Goal: Task Accomplishment & Management: Use online tool/utility

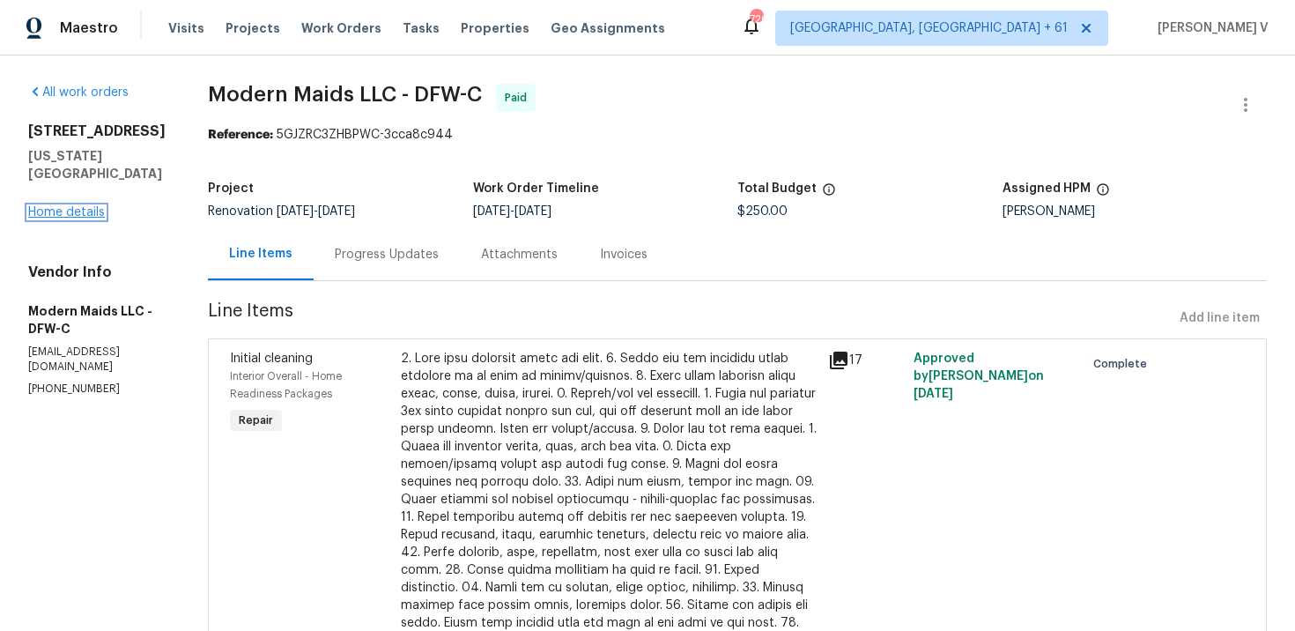
click at [68, 206] on link "Home details" at bounding box center [66, 212] width 77 height 12
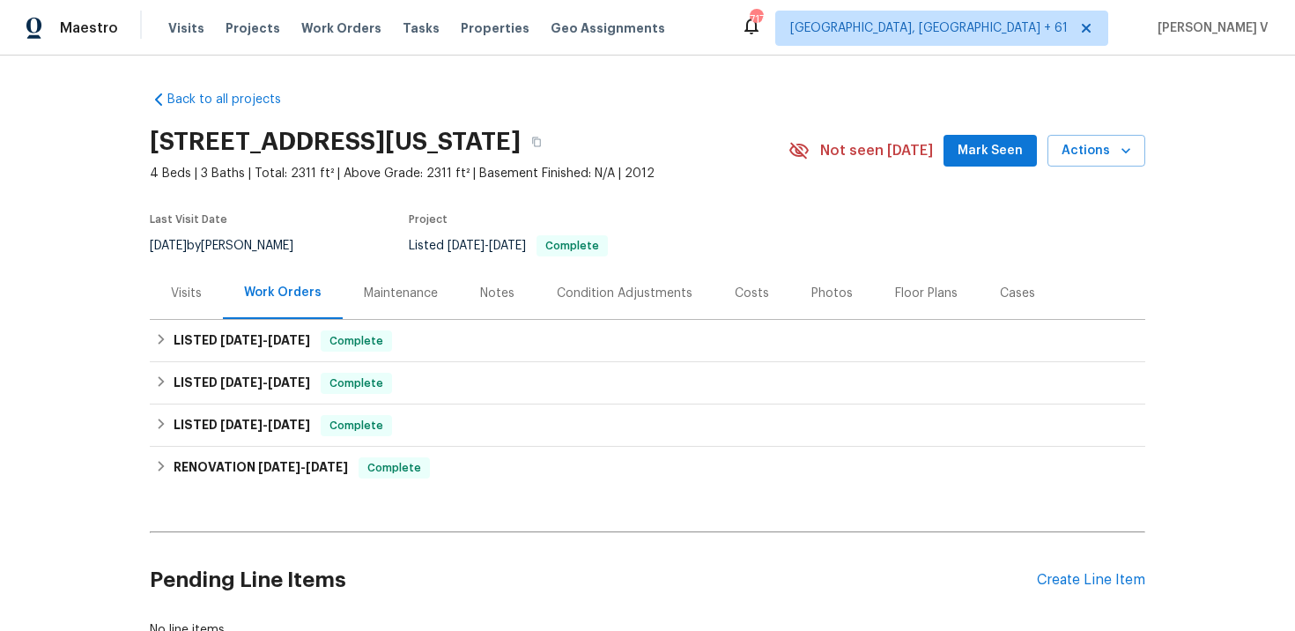
scroll to position [128, 0]
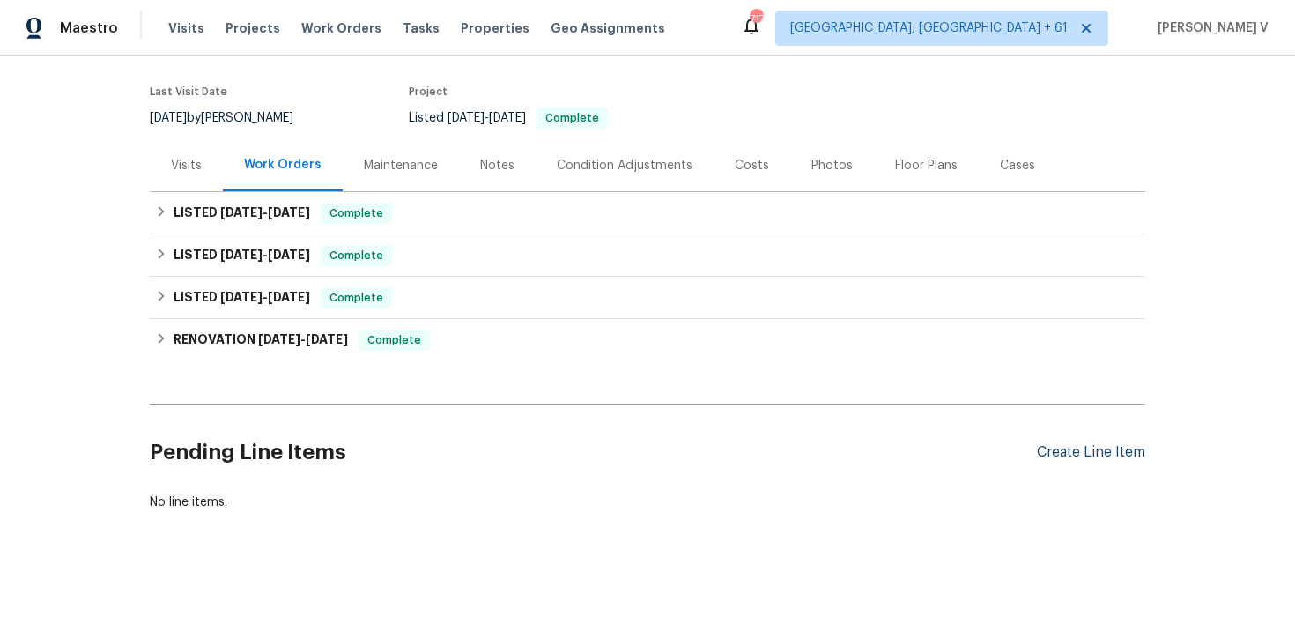
click at [1046, 444] on div "Create Line Item" at bounding box center [1091, 452] width 108 height 17
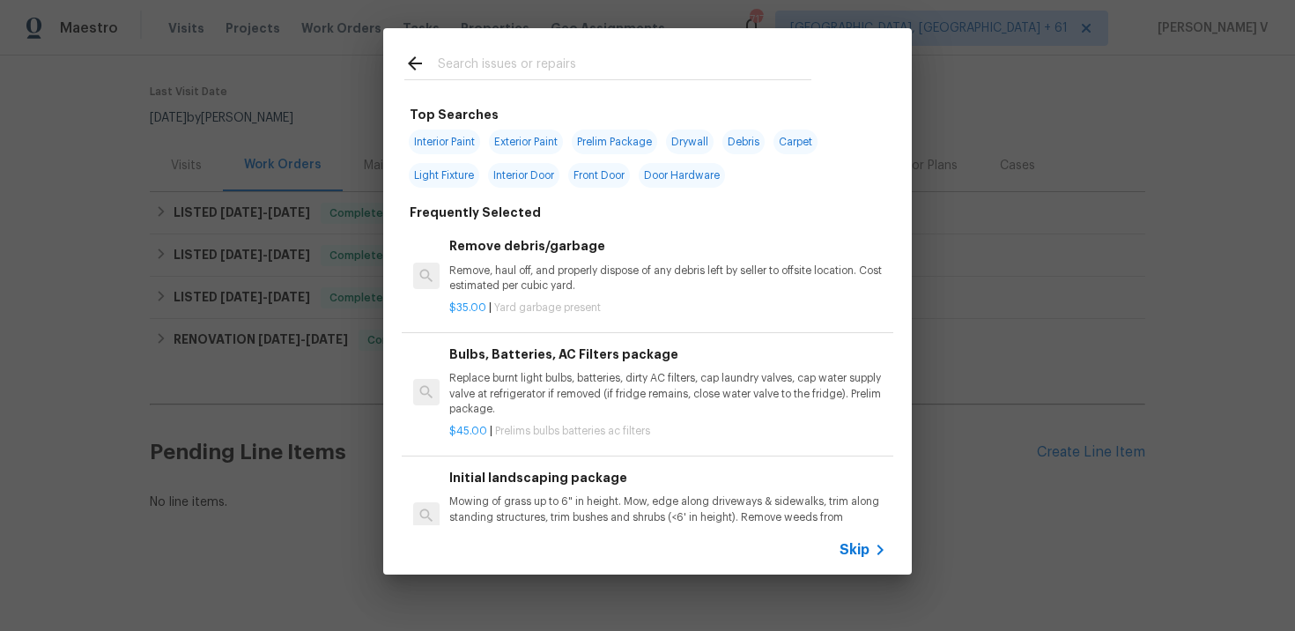
click at [848, 548] on span "Skip" at bounding box center [854, 550] width 30 height 18
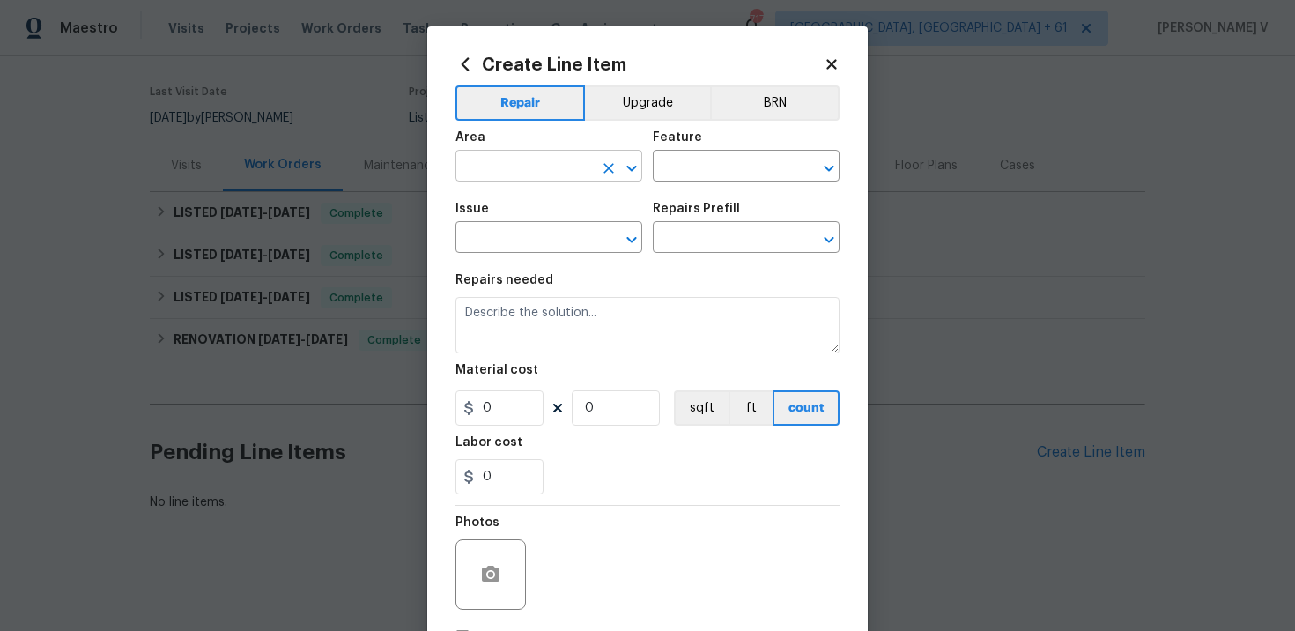
click at [528, 180] on input "text" at bounding box center [523, 167] width 137 height 27
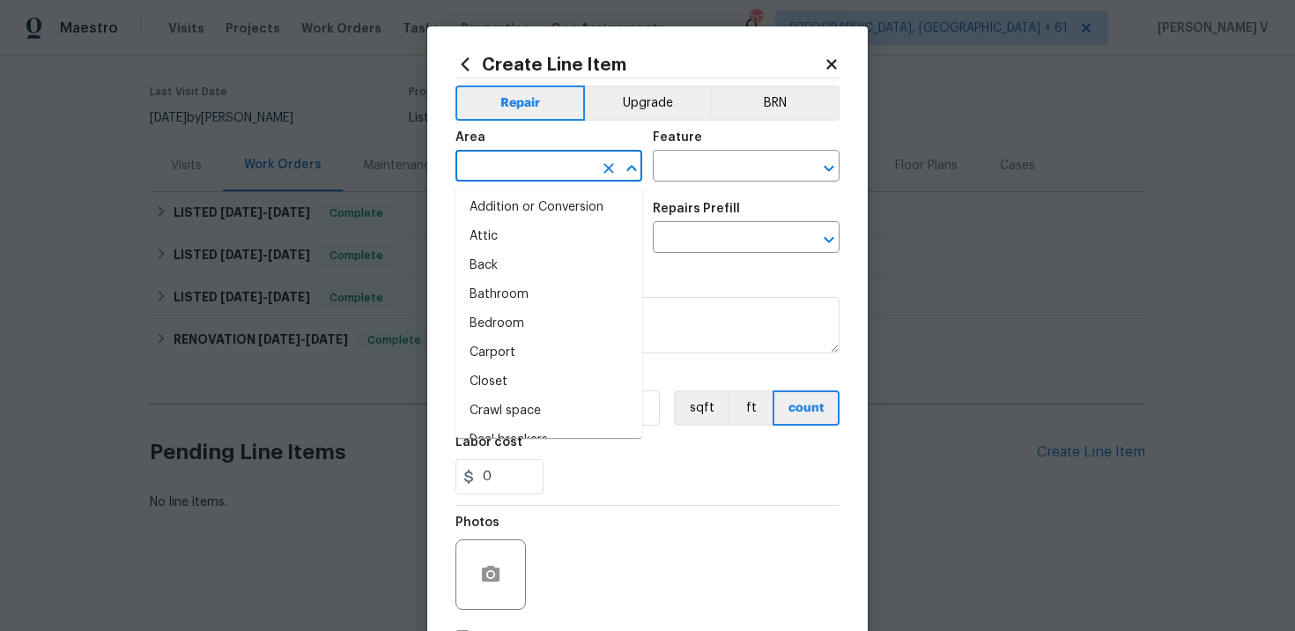
type input "o"
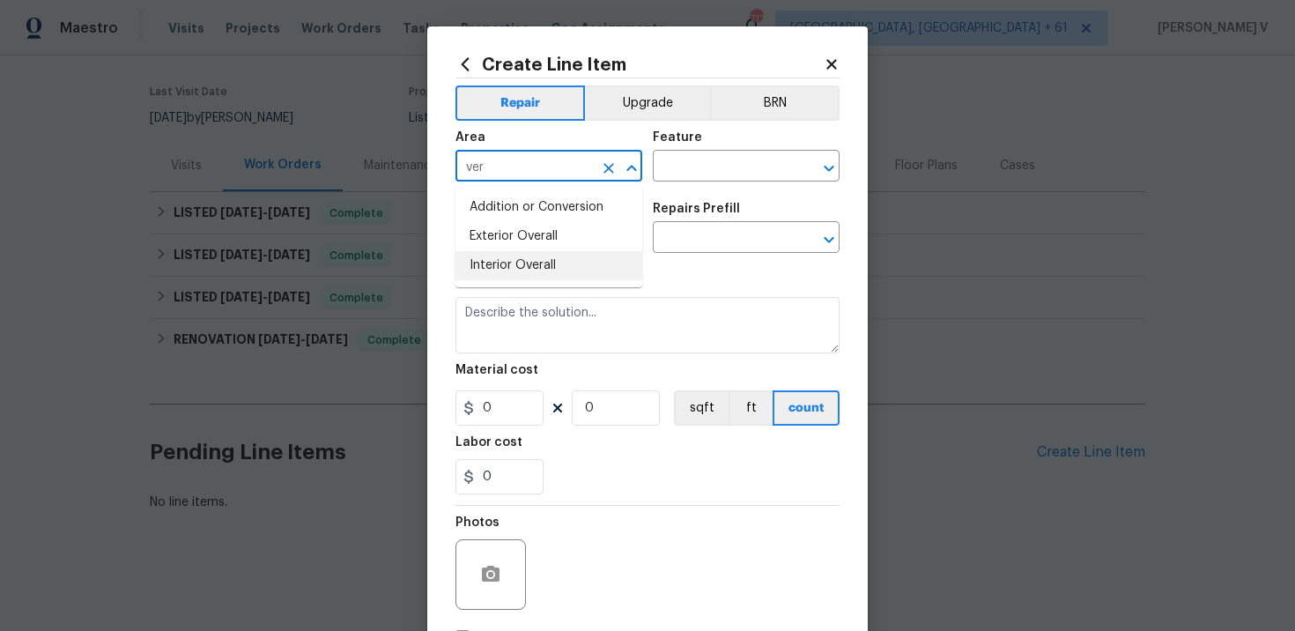
click at [531, 251] on li "Interior Overall" at bounding box center [548, 265] width 187 height 29
type input "Interior Overall"
click at [701, 173] on input "text" at bounding box center [721, 167] width 137 height 27
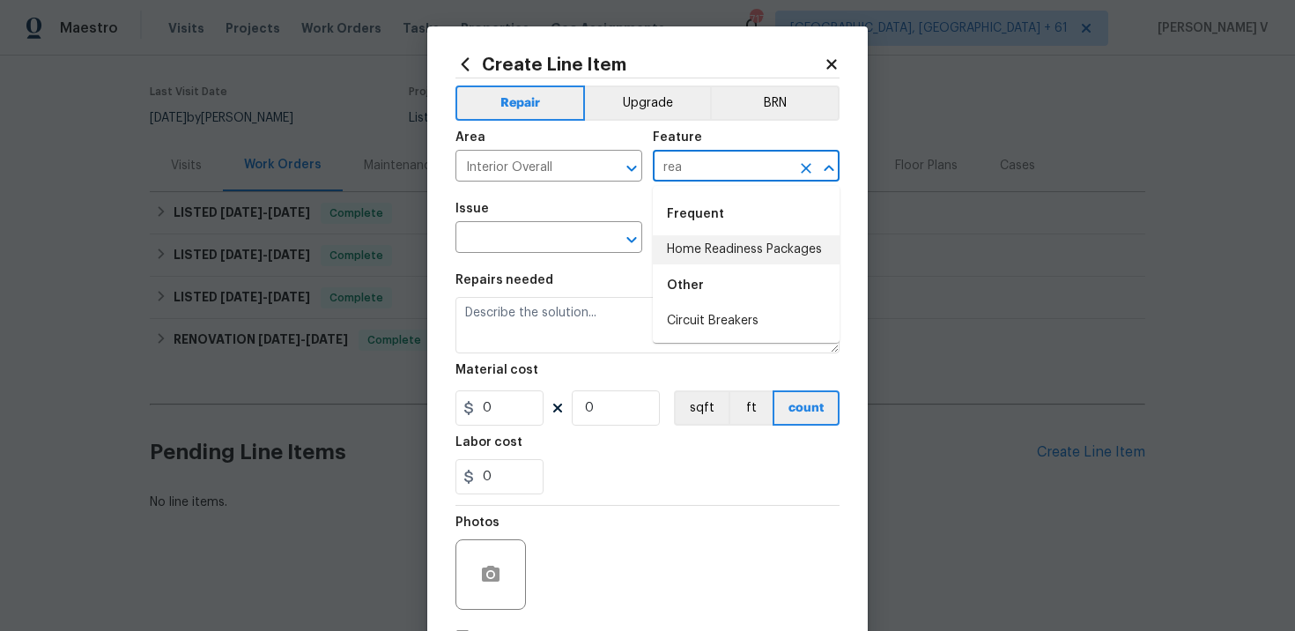
click at [736, 241] on li "Home Readiness Packages" at bounding box center [746, 249] width 187 height 29
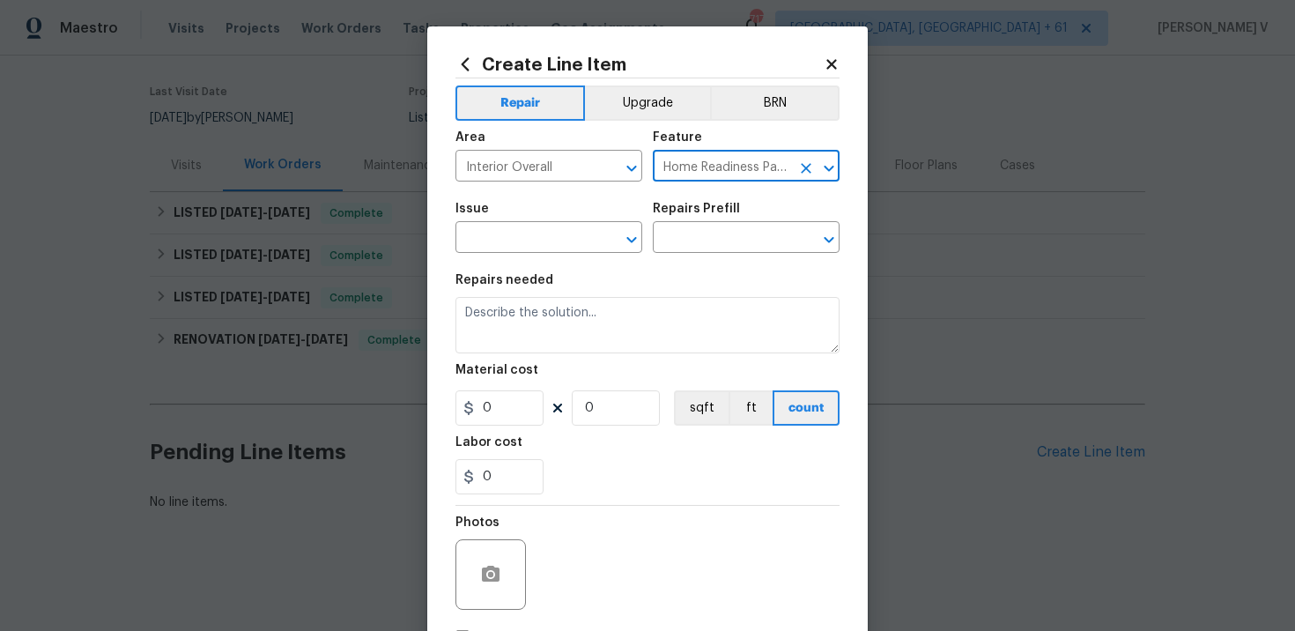
type input "Home Readiness Packages"
click at [496, 224] on div "Issue" at bounding box center [548, 214] width 187 height 23
click at [503, 232] on input "text" at bounding box center [523, 238] width 137 height 27
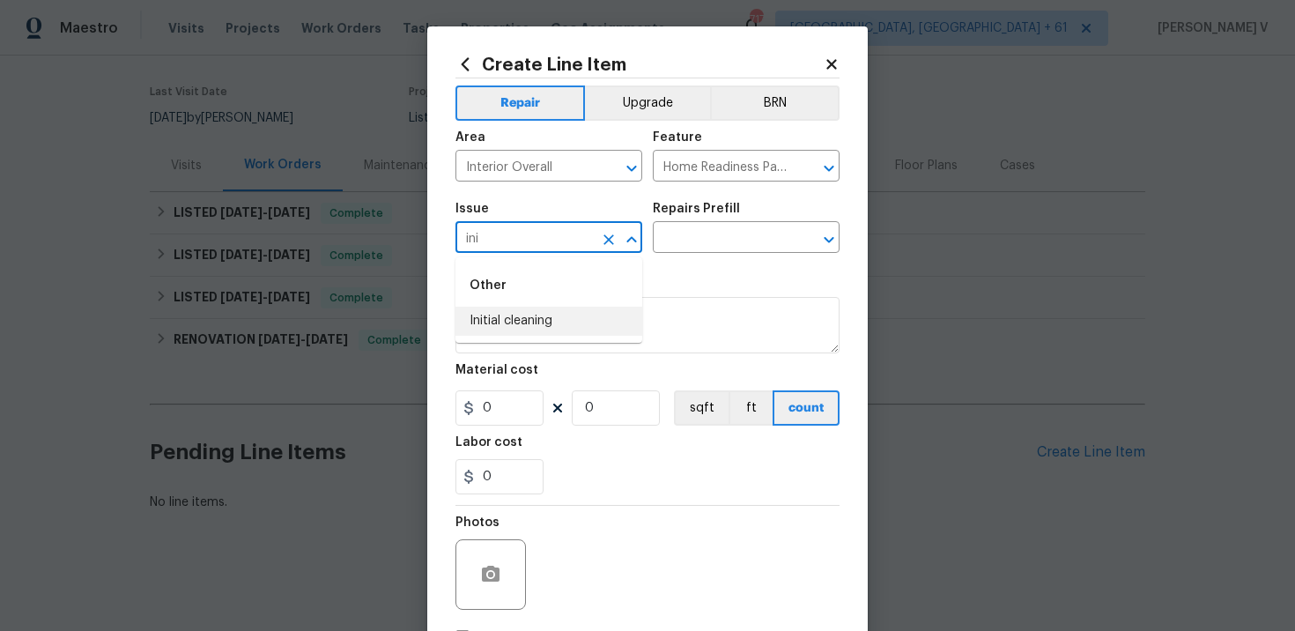
click at [554, 332] on li "Initial cleaning" at bounding box center [548, 321] width 187 height 29
type input "Initial cleaning"
click at [747, 236] on input "text" at bounding box center [721, 238] width 137 height 27
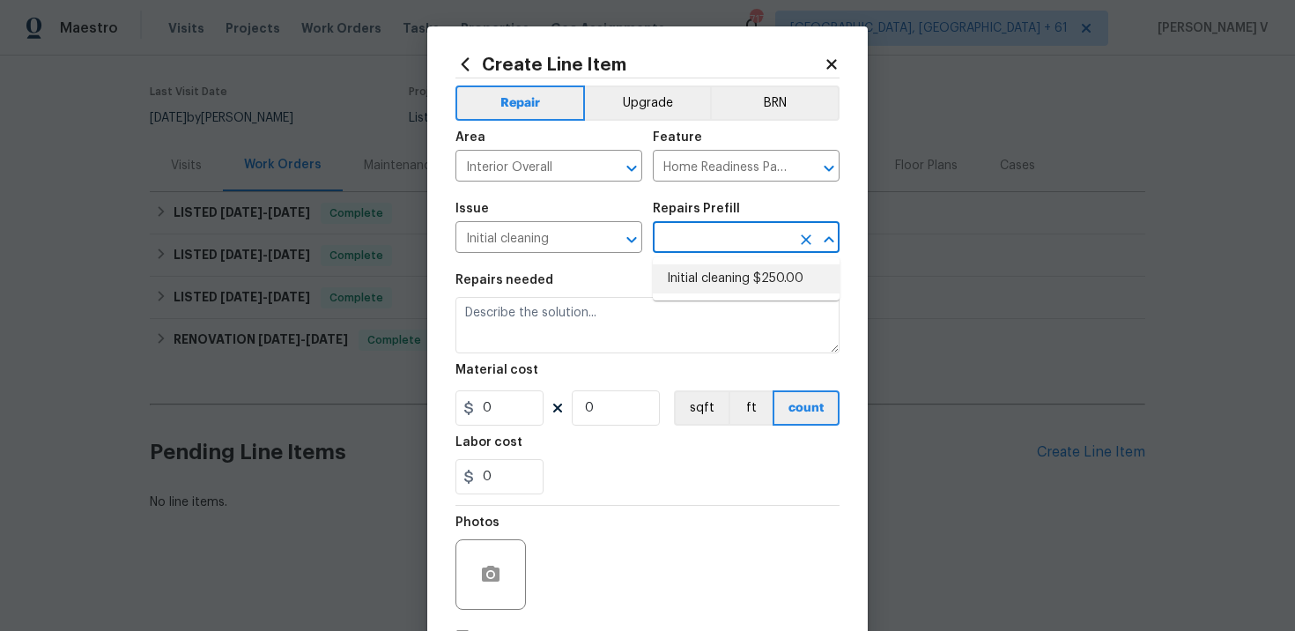
click at [710, 274] on li "Initial cleaning $250.00" at bounding box center [746, 278] width 187 height 29
type input "Initial cleaning $250.00"
type textarea "1. Wipe down exterior doors and trim. 2. Clean out all exterior light fixtures …"
type input "250"
type input "1"
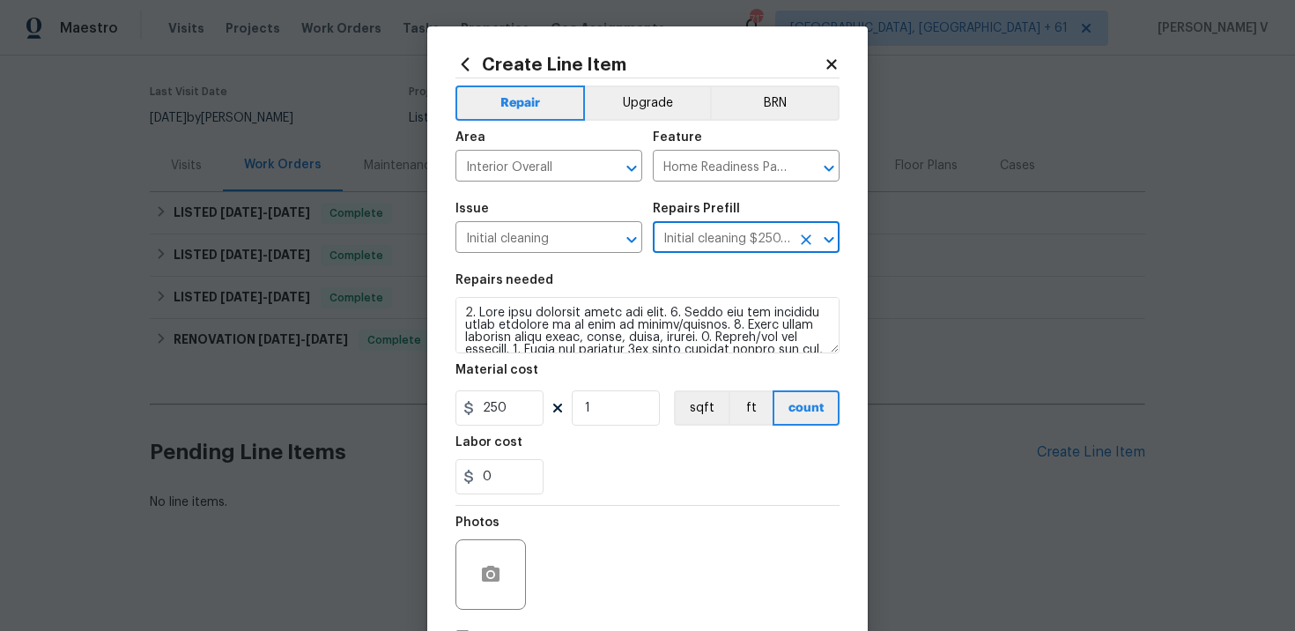
scroll to position [129, 0]
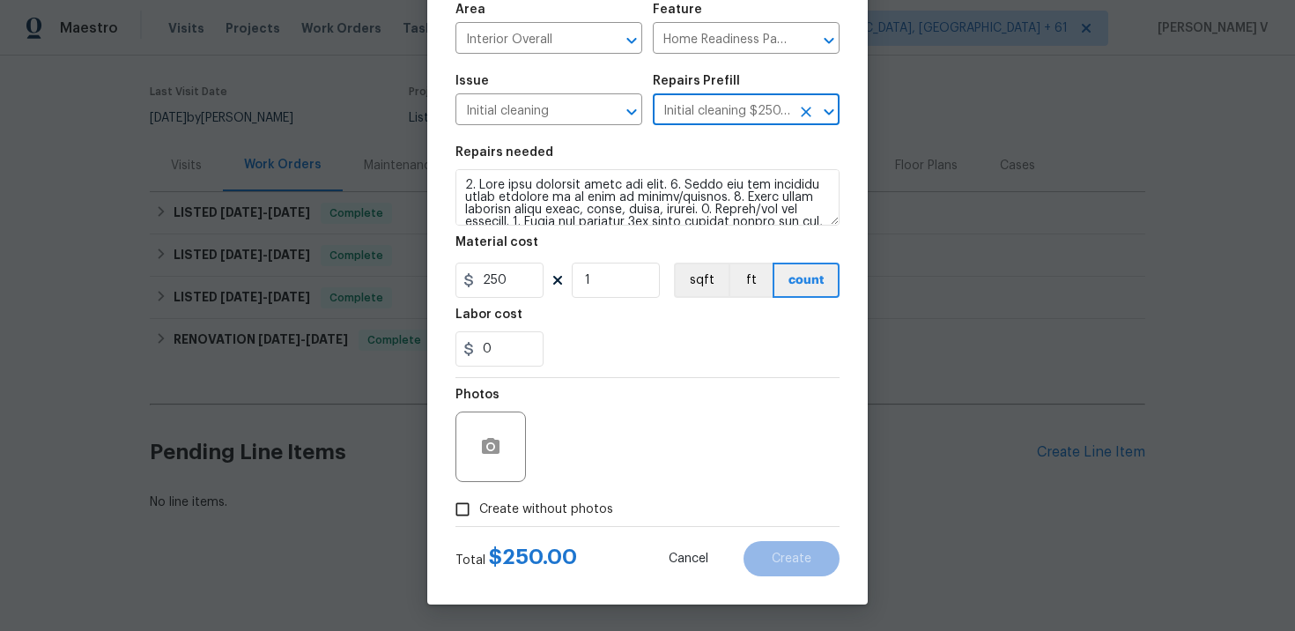
click at [551, 503] on span "Create without photos" at bounding box center [546, 509] width 134 height 18
click at [479, 503] on input "Create without photos" at bounding box center [462, 508] width 33 height 33
checkbox input "true"
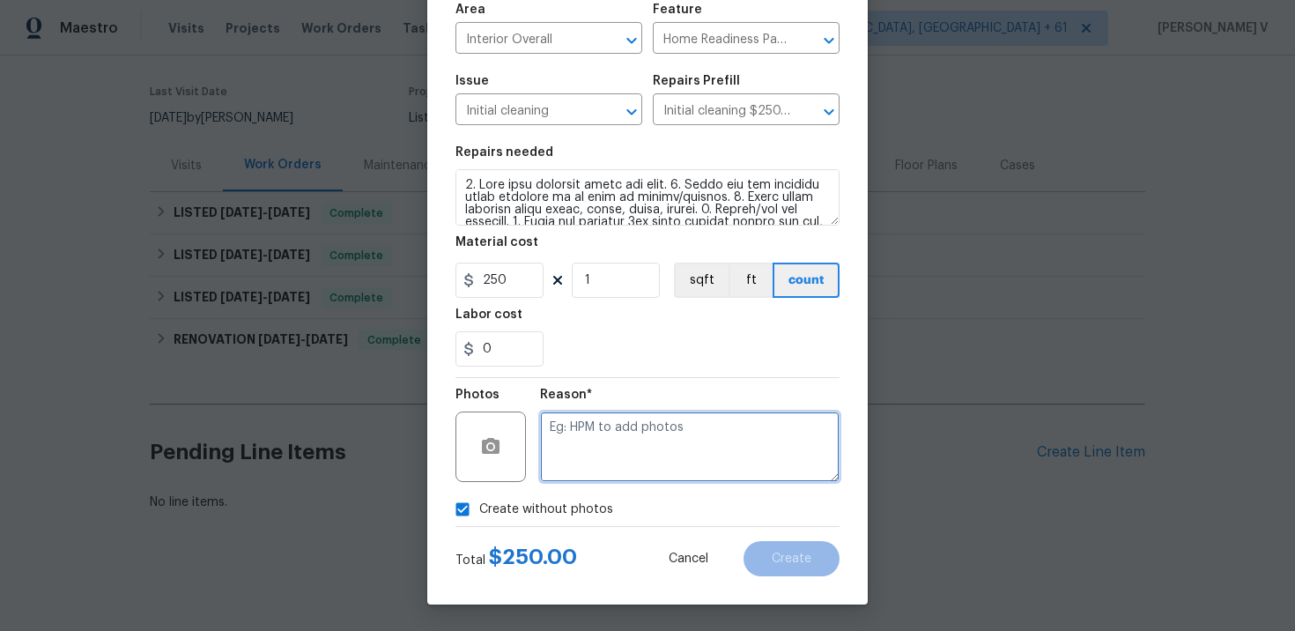
click at [629, 457] on textarea at bounding box center [689, 446] width 299 height 70
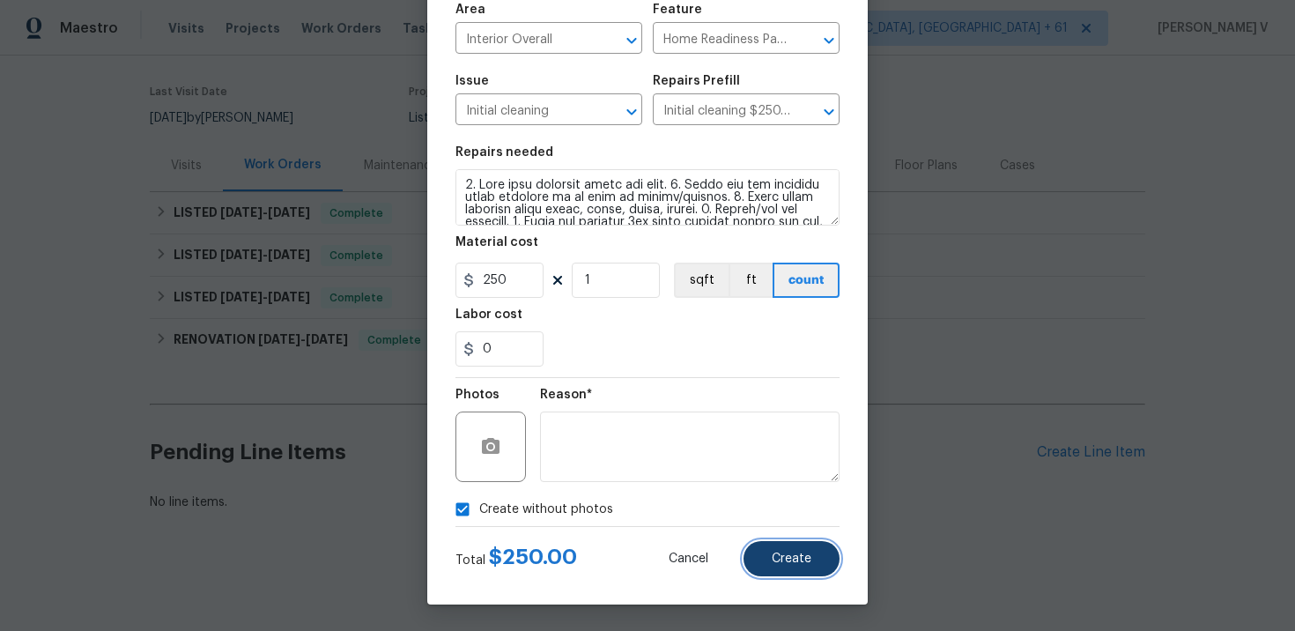
click at [760, 551] on button "Create" at bounding box center [791, 558] width 96 height 35
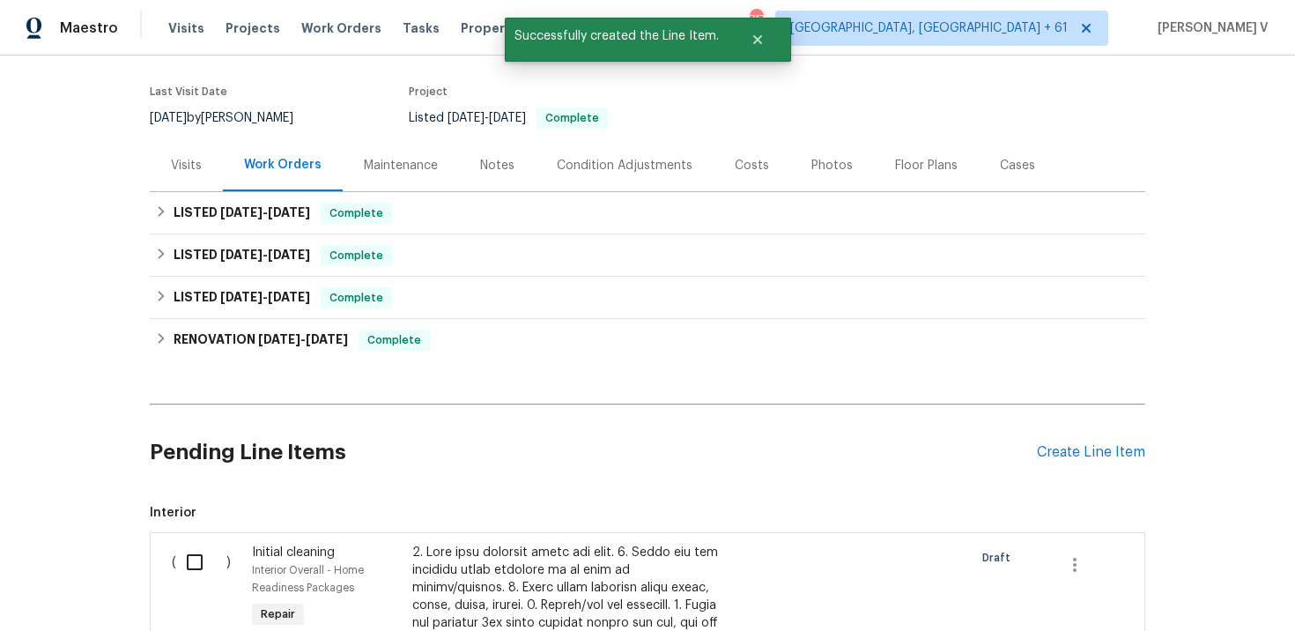
click at [199, 556] on input "checkbox" at bounding box center [201, 561] width 50 height 37
checkbox input "true"
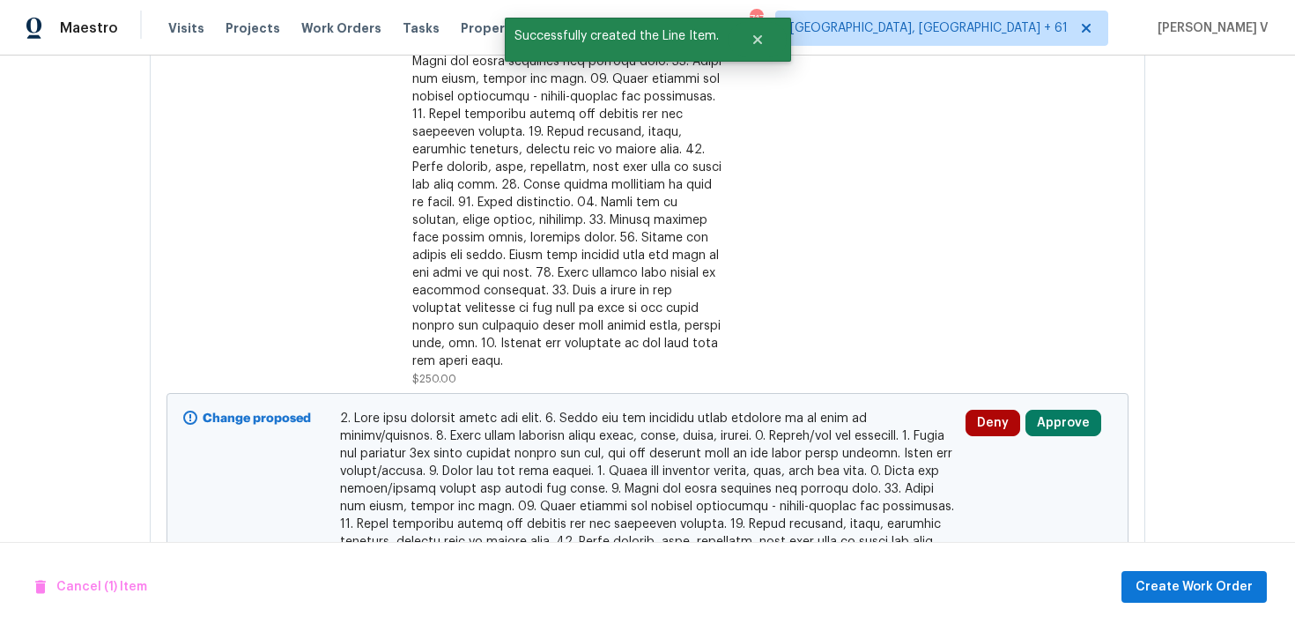
scroll to position [945, 0]
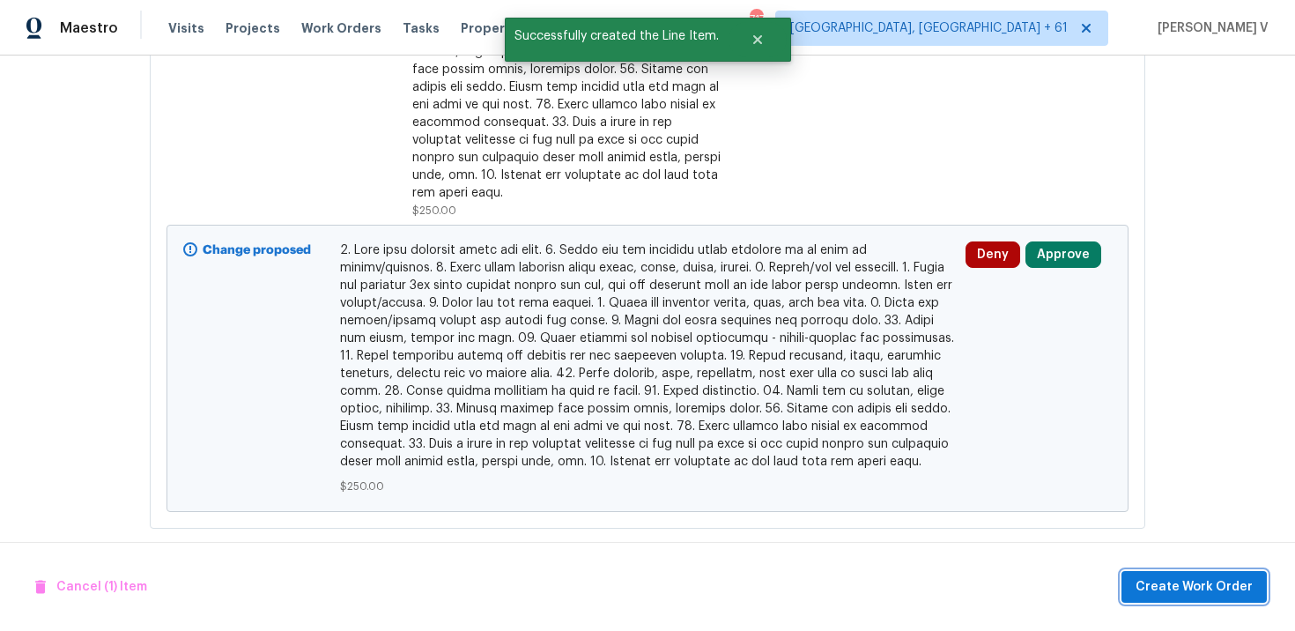
click at [1186, 582] on span "Create Work Order" at bounding box center [1193, 587] width 117 height 22
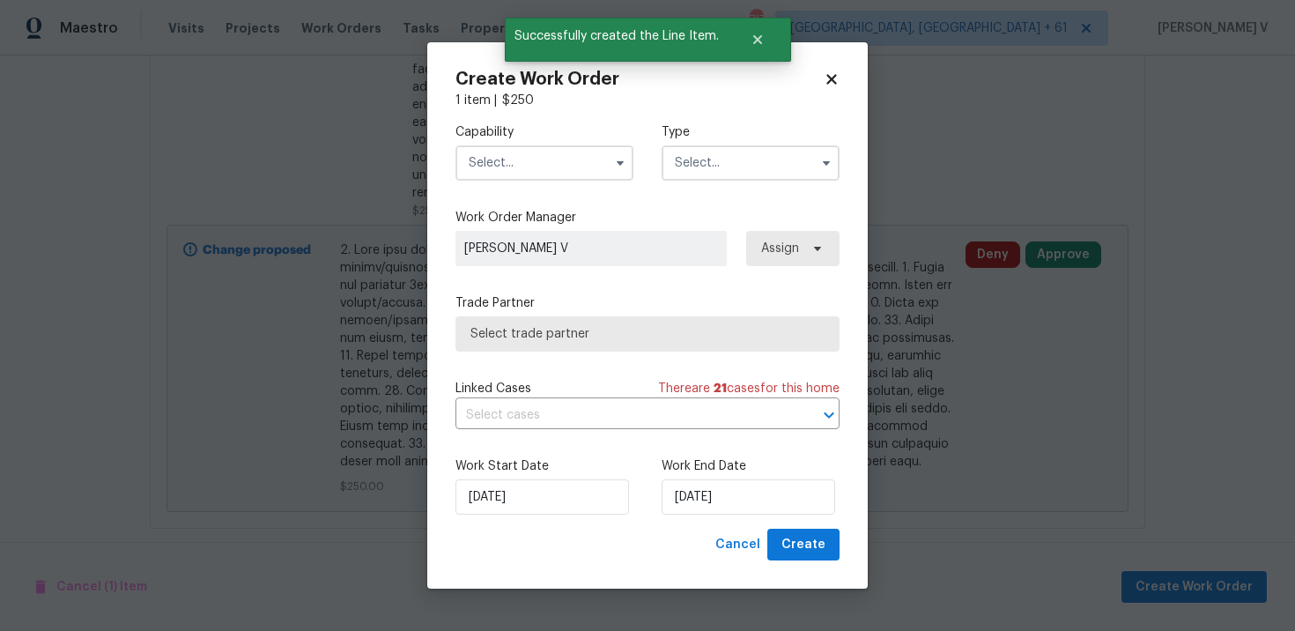
click at [519, 133] on label "Capability" at bounding box center [544, 132] width 178 height 18
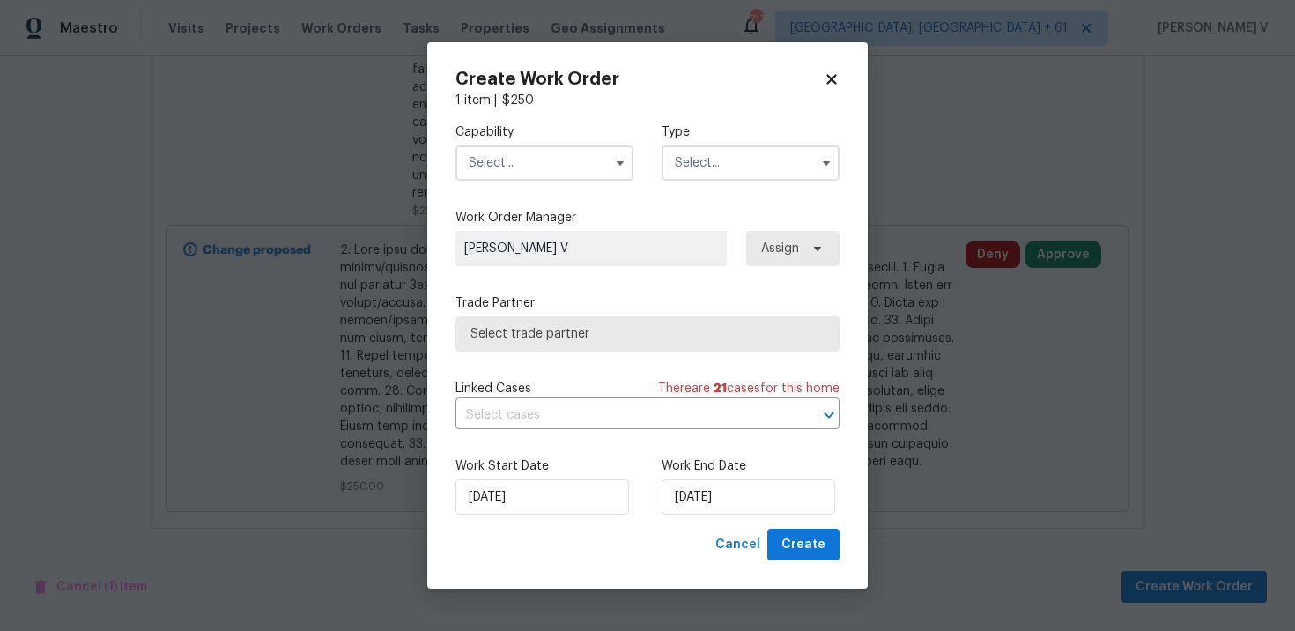
click at [519, 158] on input "text" at bounding box center [544, 162] width 178 height 35
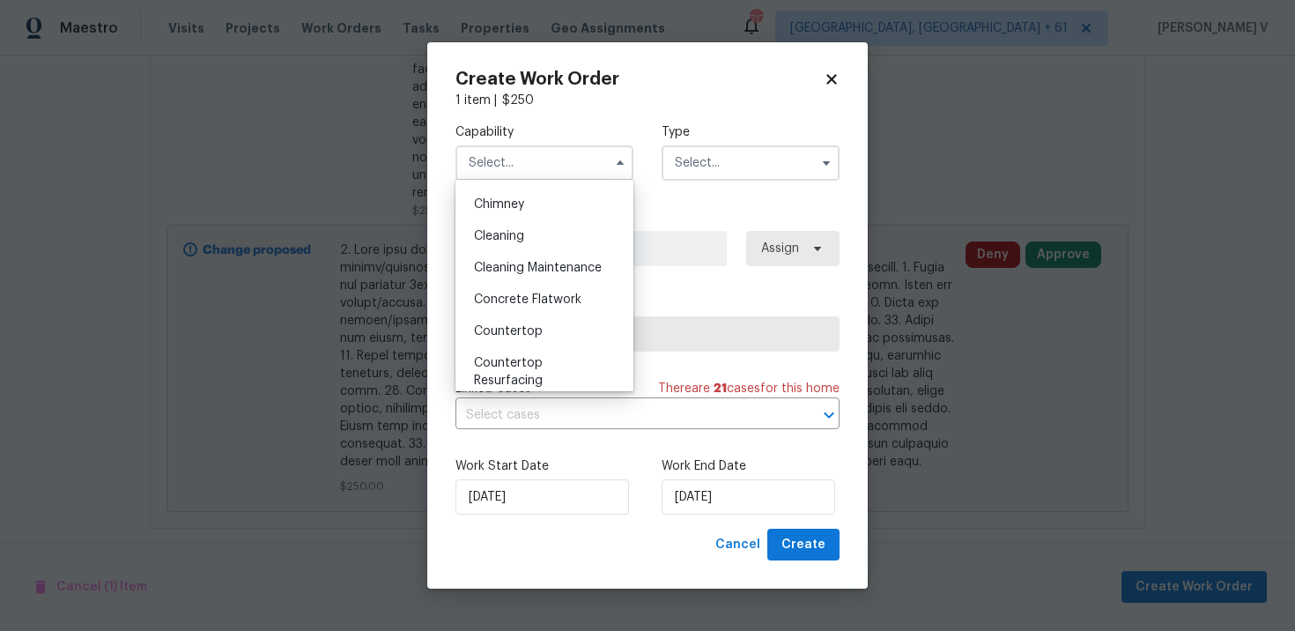
scroll to position [213, 0]
click at [531, 269] on span "Cleaning Maintenance" at bounding box center [538, 272] width 128 height 12
type input "Cleaning Maintenance"
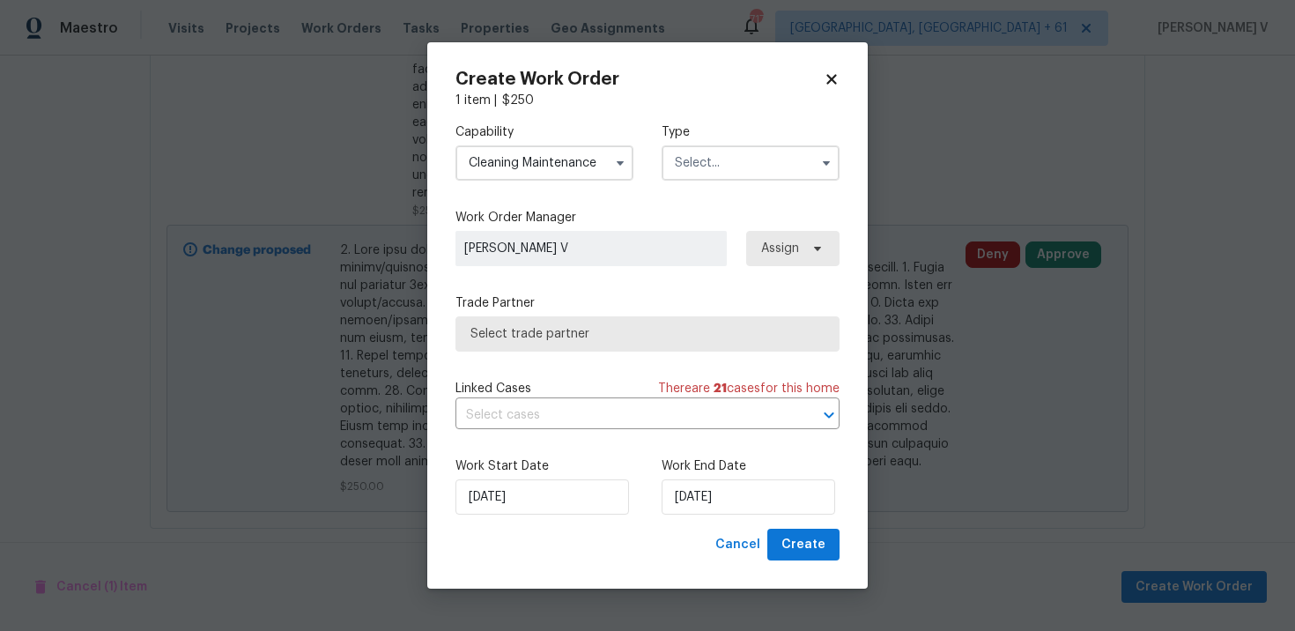
click at [751, 174] on input "text" at bounding box center [750, 162] width 178 height 35
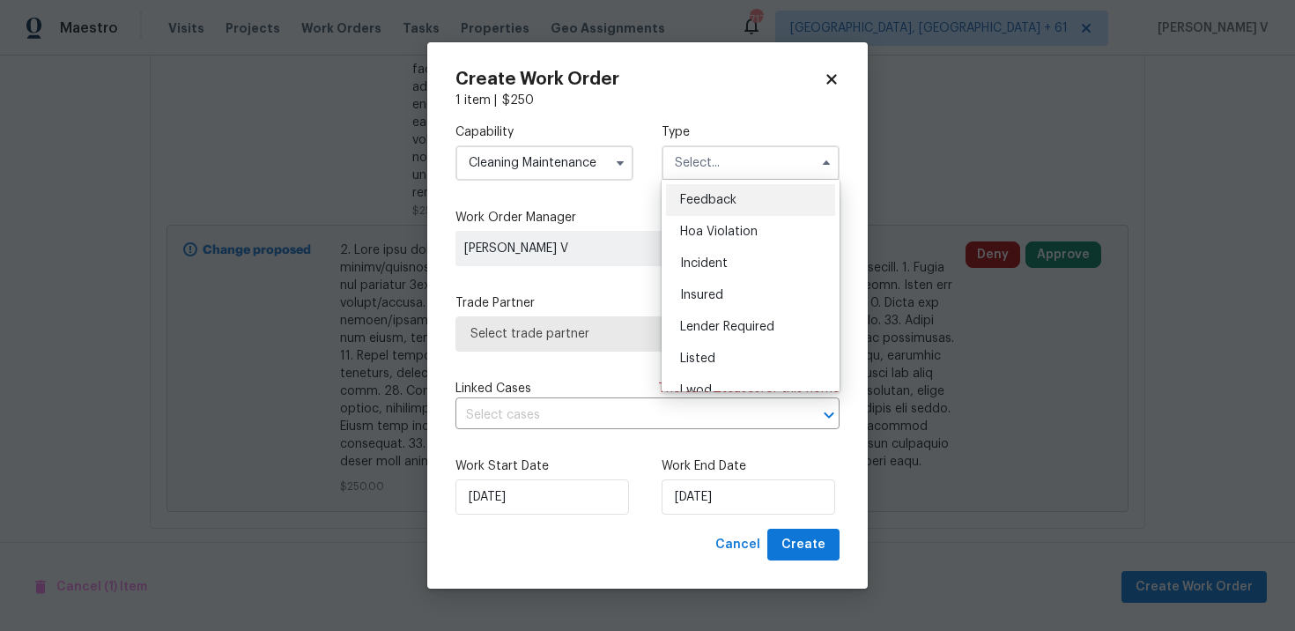
click at [727, 180] on ul "Feedback Hoa Violation Incident Insured Lender Required Listed Lwod Other Reit …" at bounding box center [750, 285] width 178 height 211
click at [706, 201] on span "Feedback" at bounding box center [708, 200] width 56 height 12
type input "Feedback"
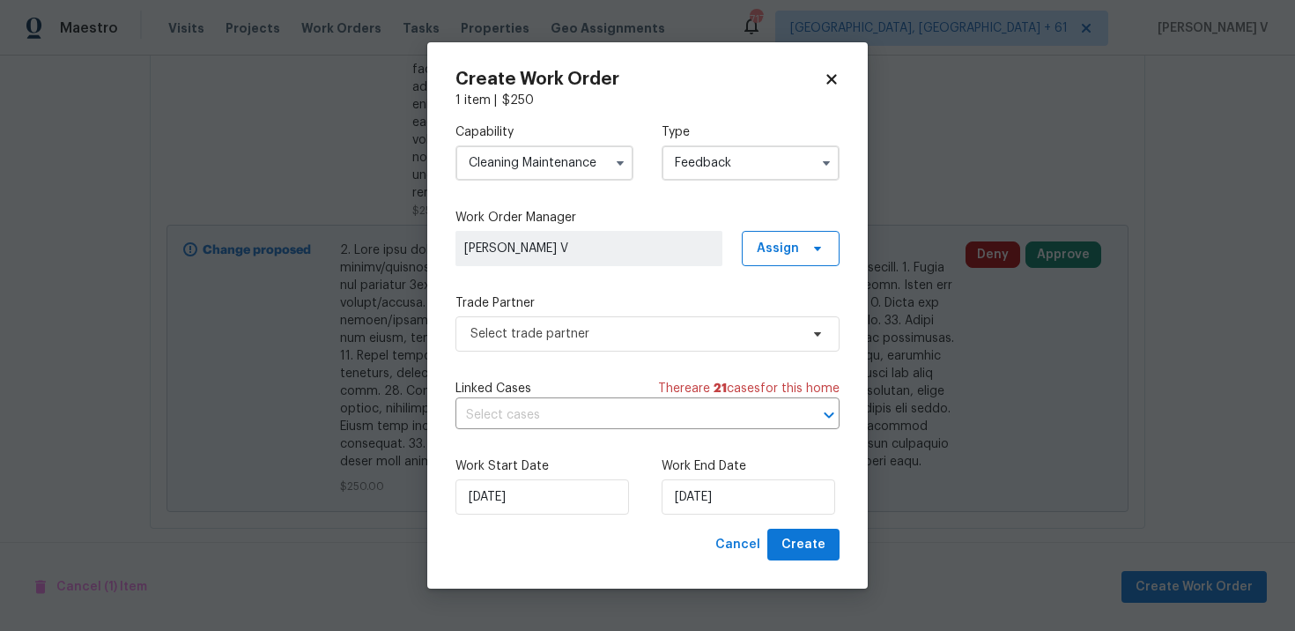
click at [590, 311] on div "Trade Partner Select trade partner" at bounding box center [647, 322] width 384 height 57
click at [577, 331] on span "Select trade partner" at bounding box center [634, 334] width 329 height 18
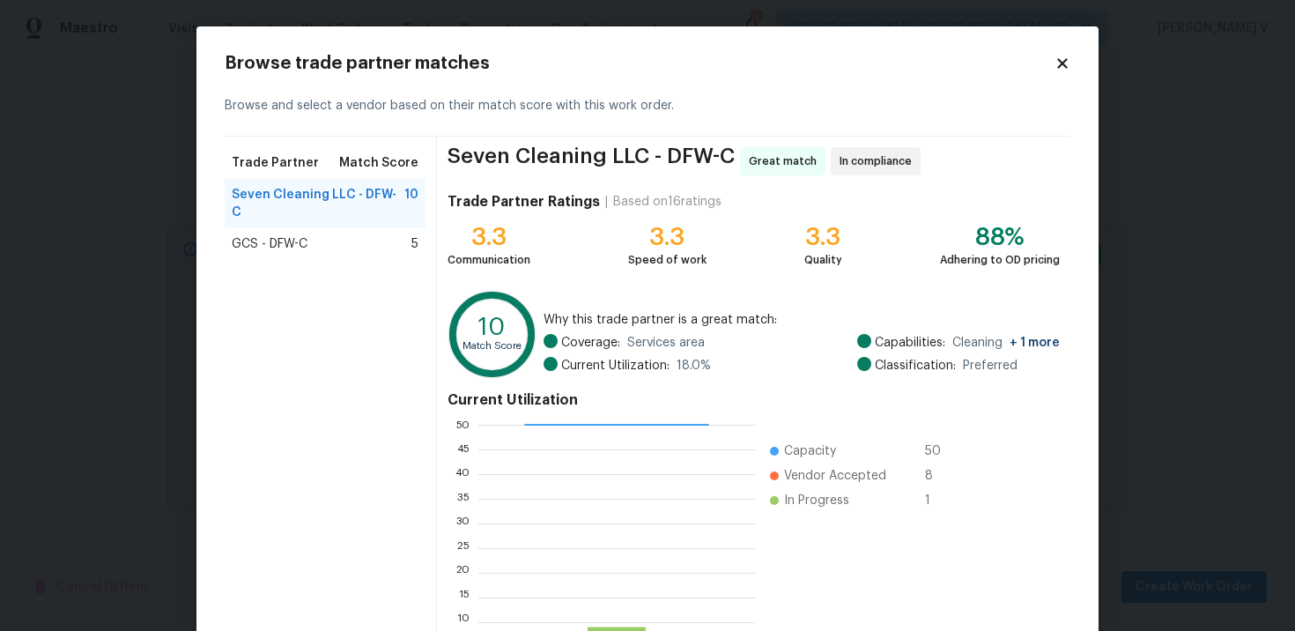
scroll to position [146, 0]
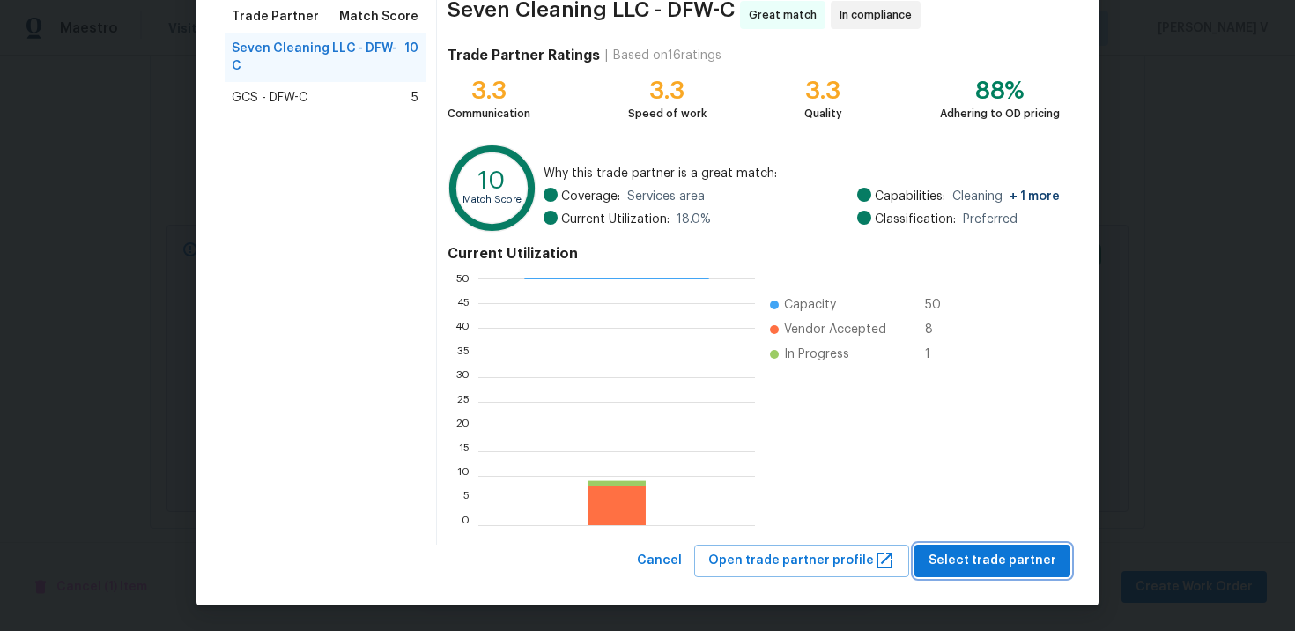
click at [1032, 568] on span "Select trade partner" at bounding box center [992, 561] width 128 height 22
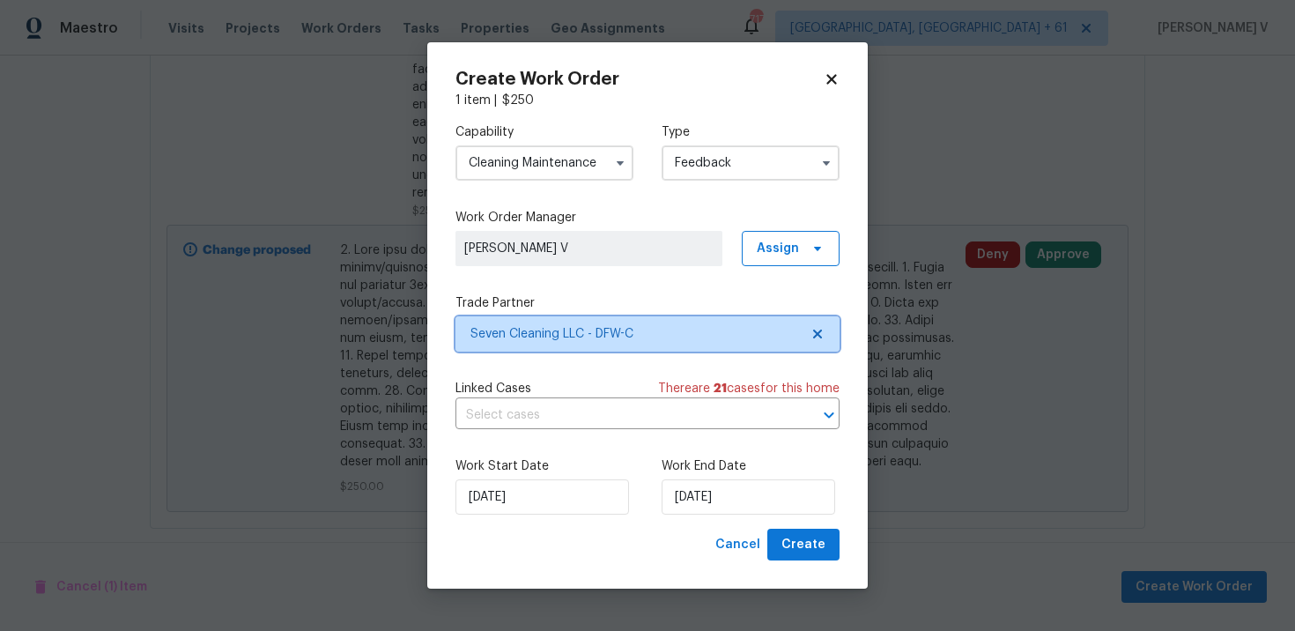
scroll to position [0, 0]
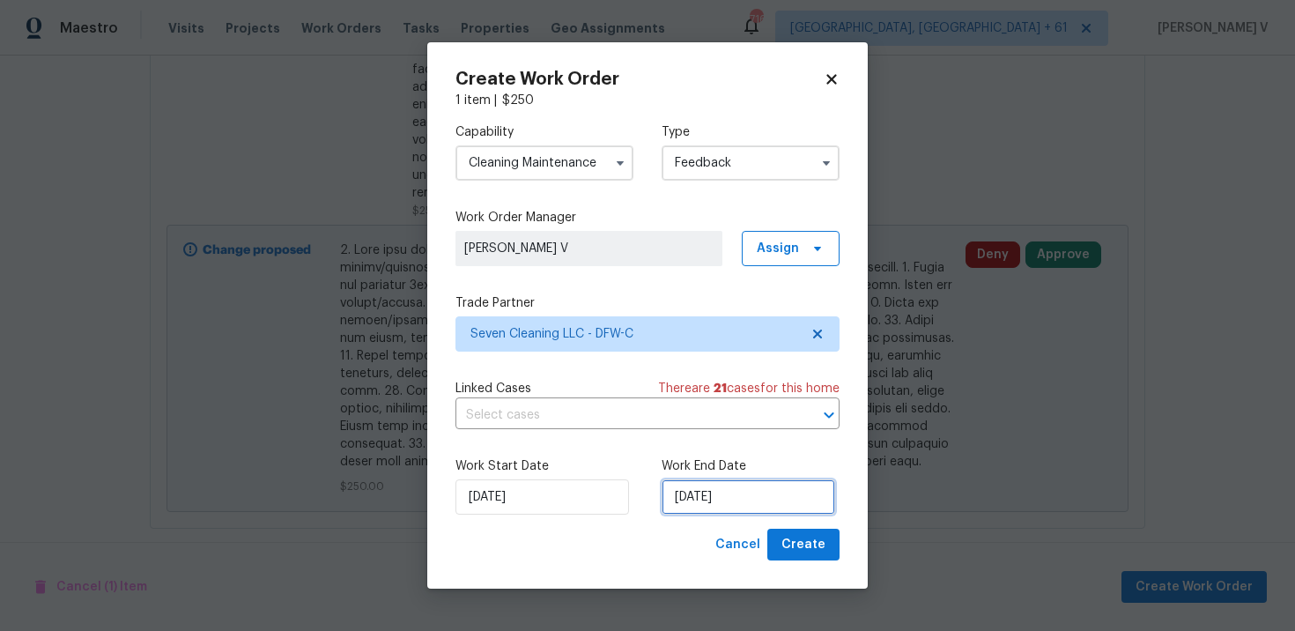
click at [743, 498] on input "30/09/2025" at bounding box center [748, 496] width 174 height 35
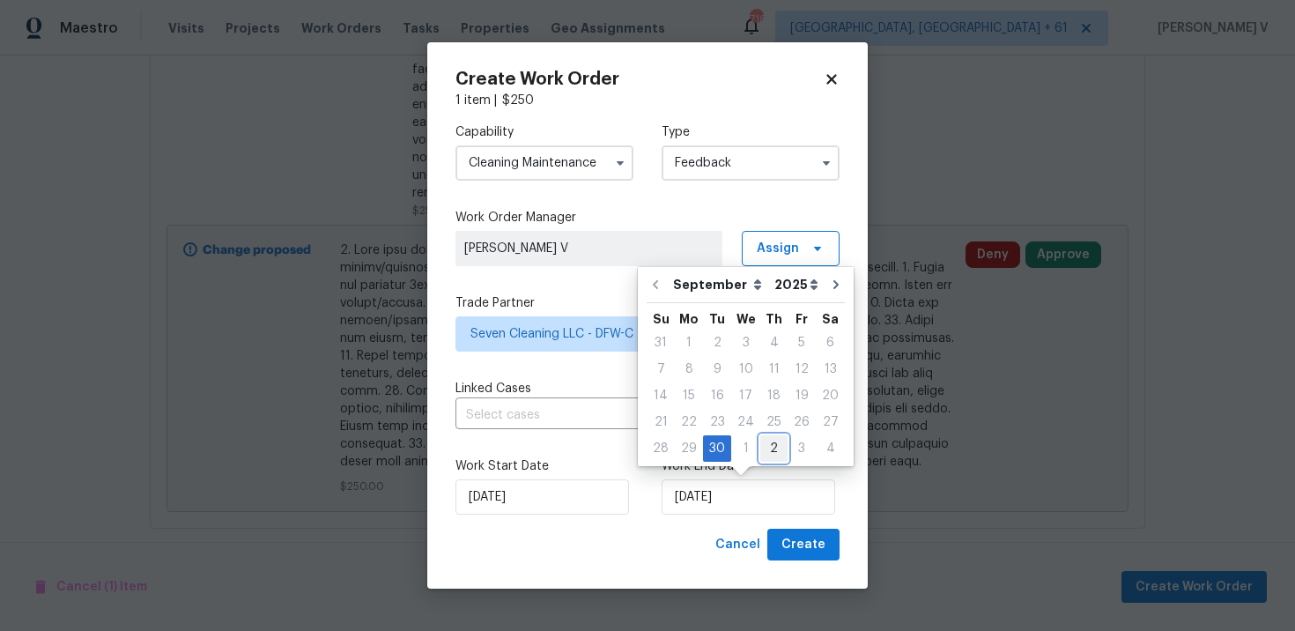
click at [770, 443] on div "2" at bounding box center [773, 448] width 27 height 25
type input "02/10/2025"
select select "9"
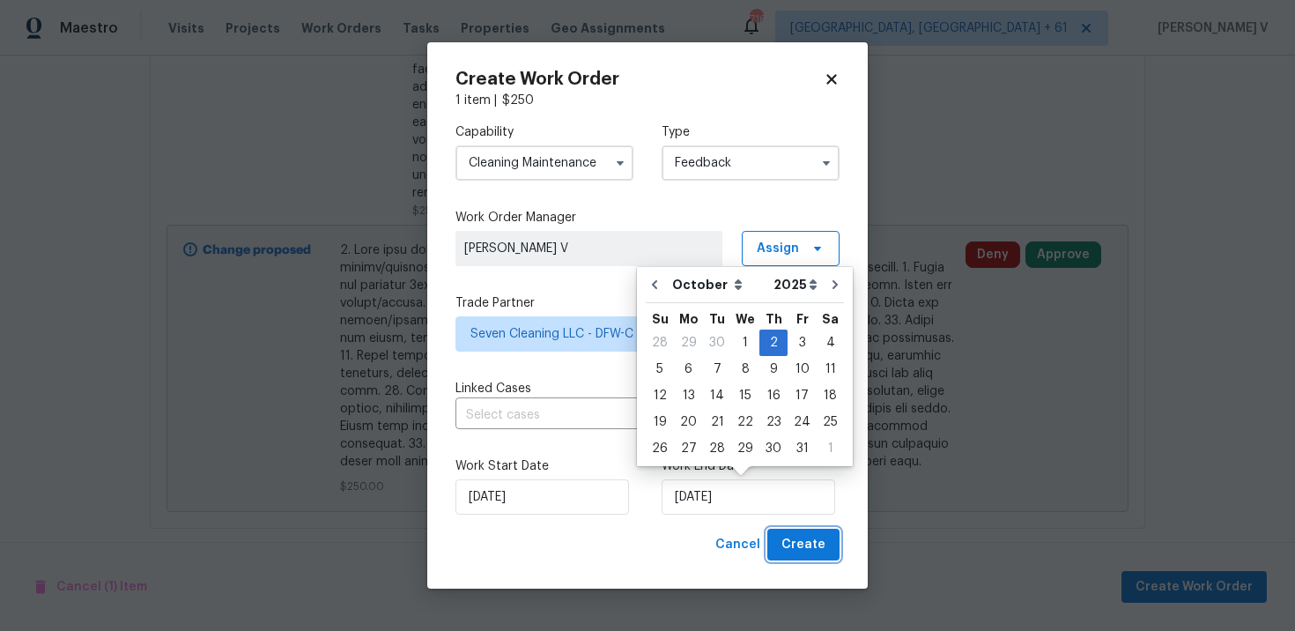
click at [809, 537] on span "Create" at bounding box center [803, 545] width 44 height 22
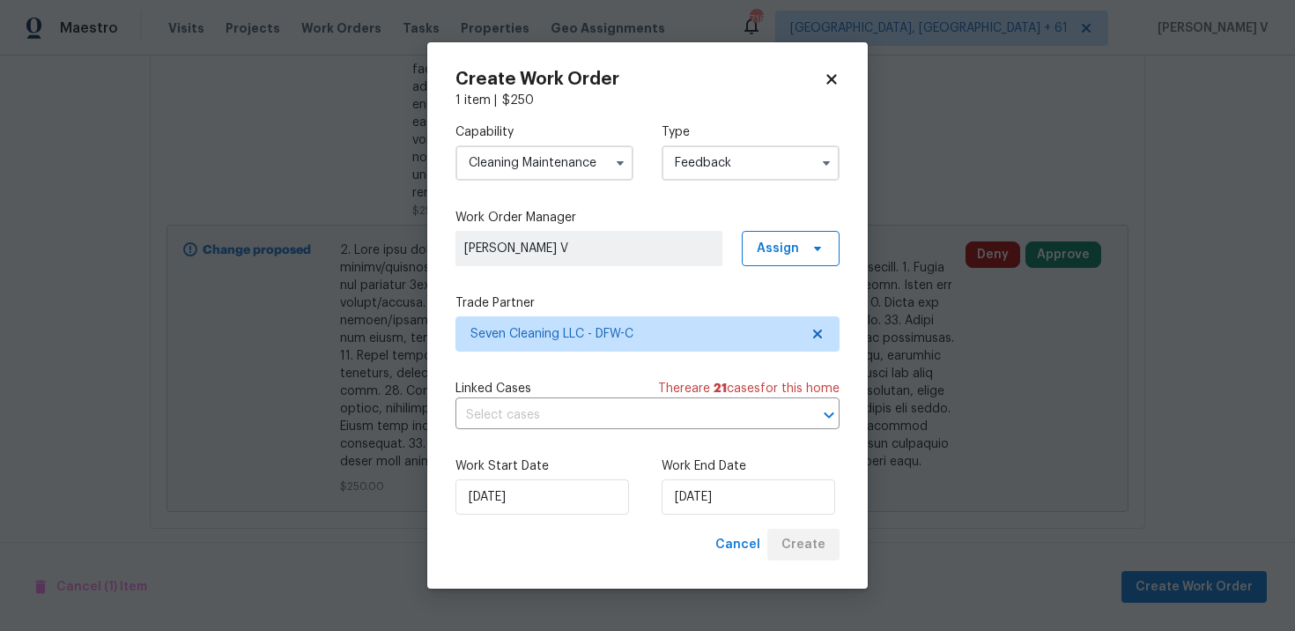
checkbox input "false"
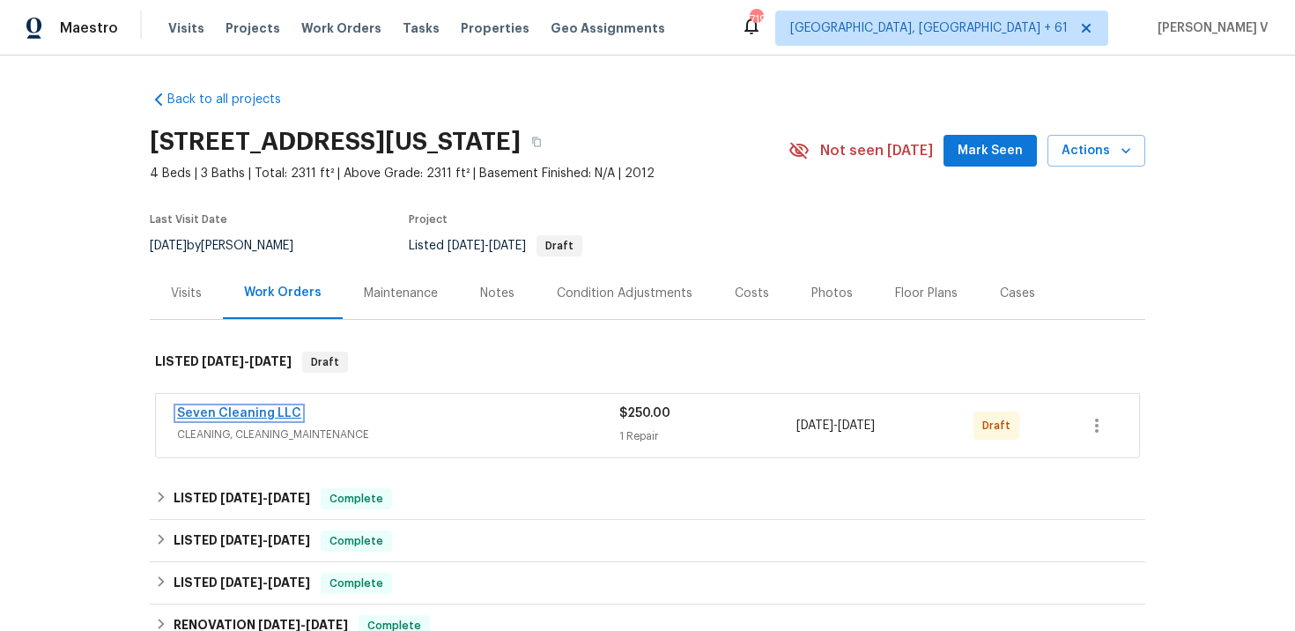
click at [254, 411] on link "Seven Cleaning LLC" at bounding box center [239, 413] width 124 height 12
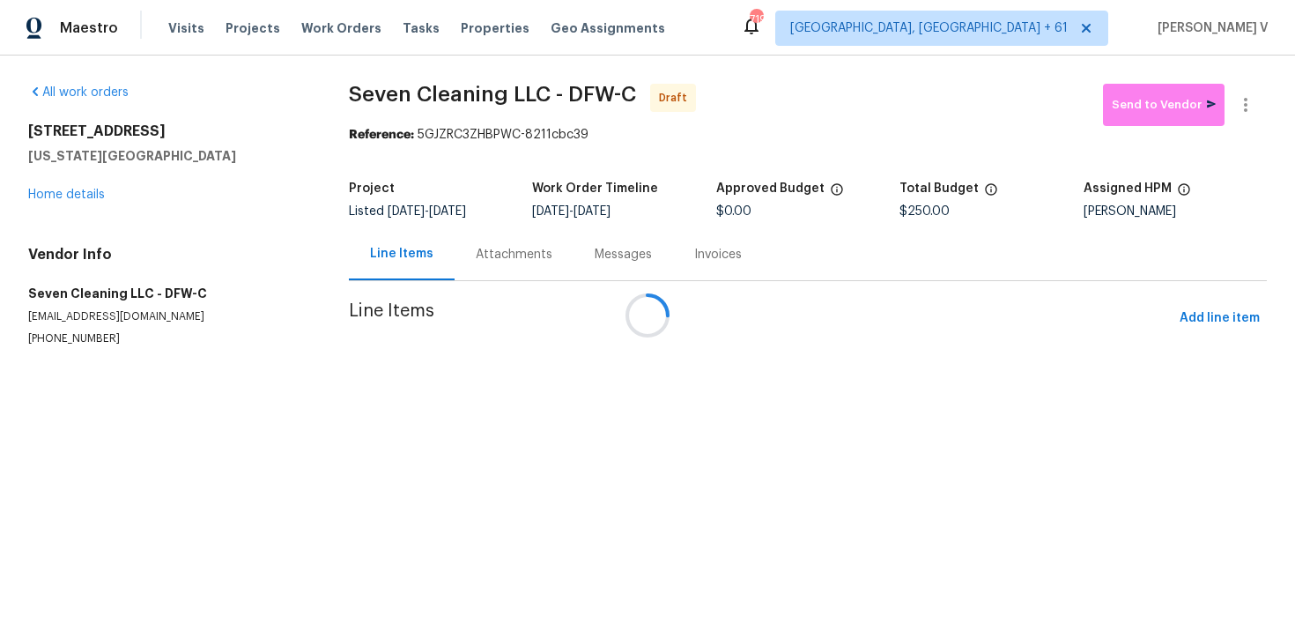
click at [573, 266] on div "Messages" at bounding box center [623, 254] width 100 height 52
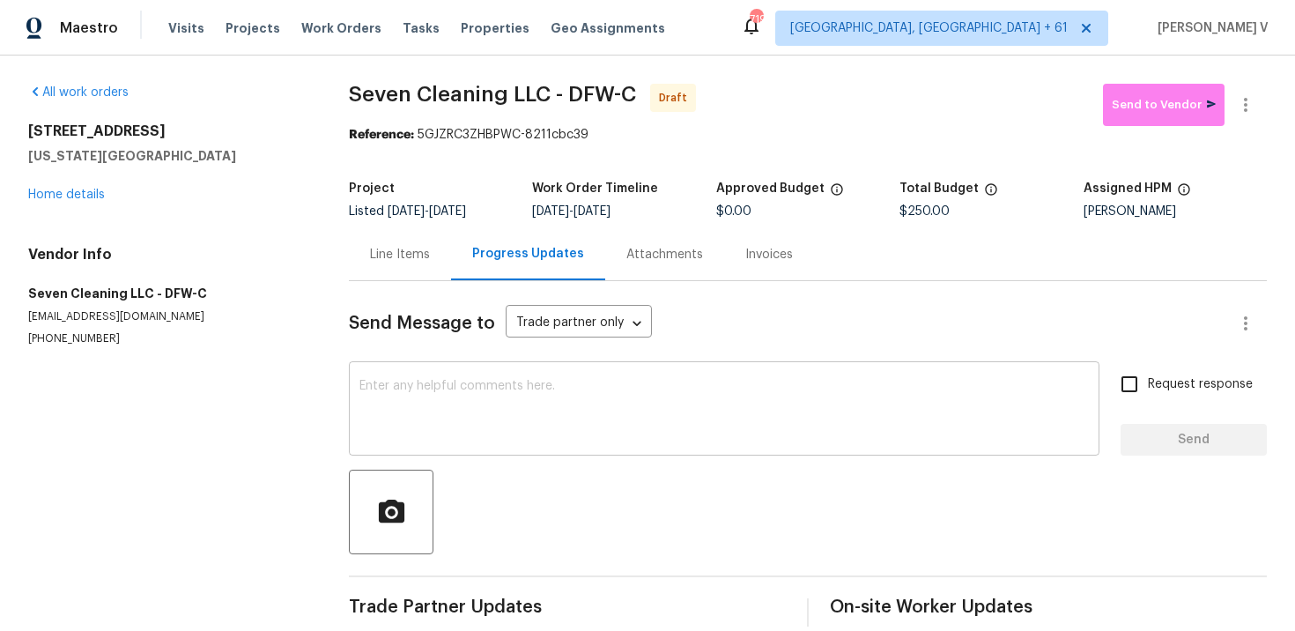
click at [492, 395] on textarea at bounding box center [723, 411] width 729 height 62
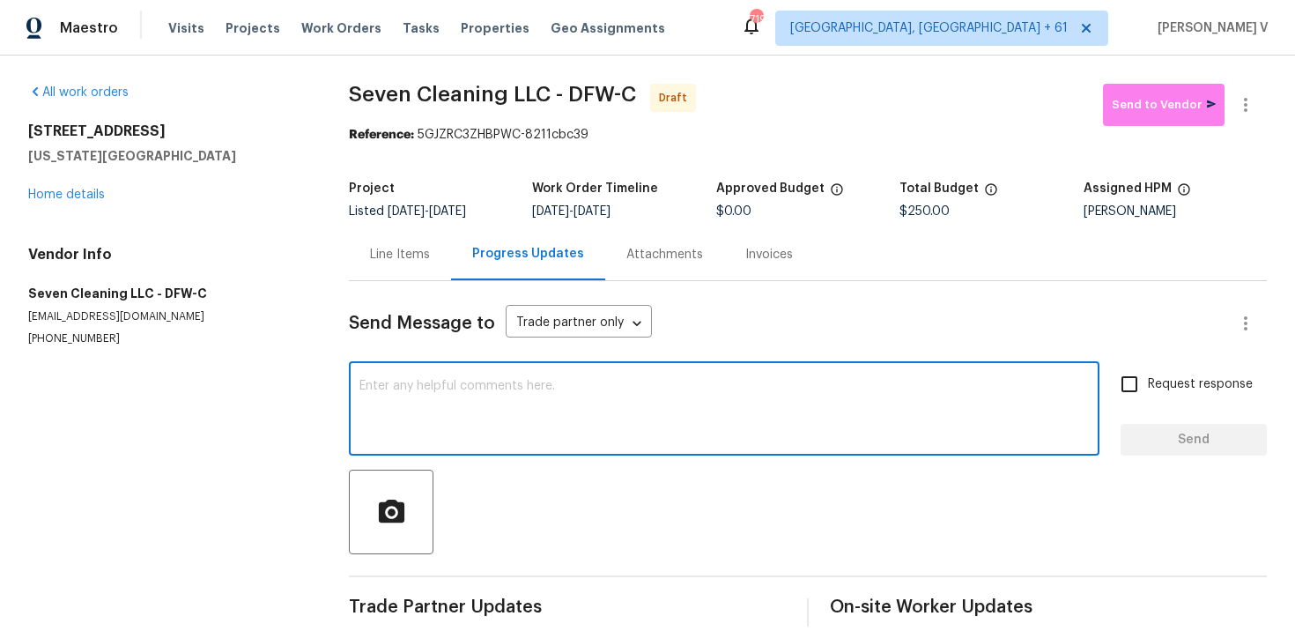
paste textarea "Hi this is Divya with Opendoor. I’m confirming you received the WO for the prop…"
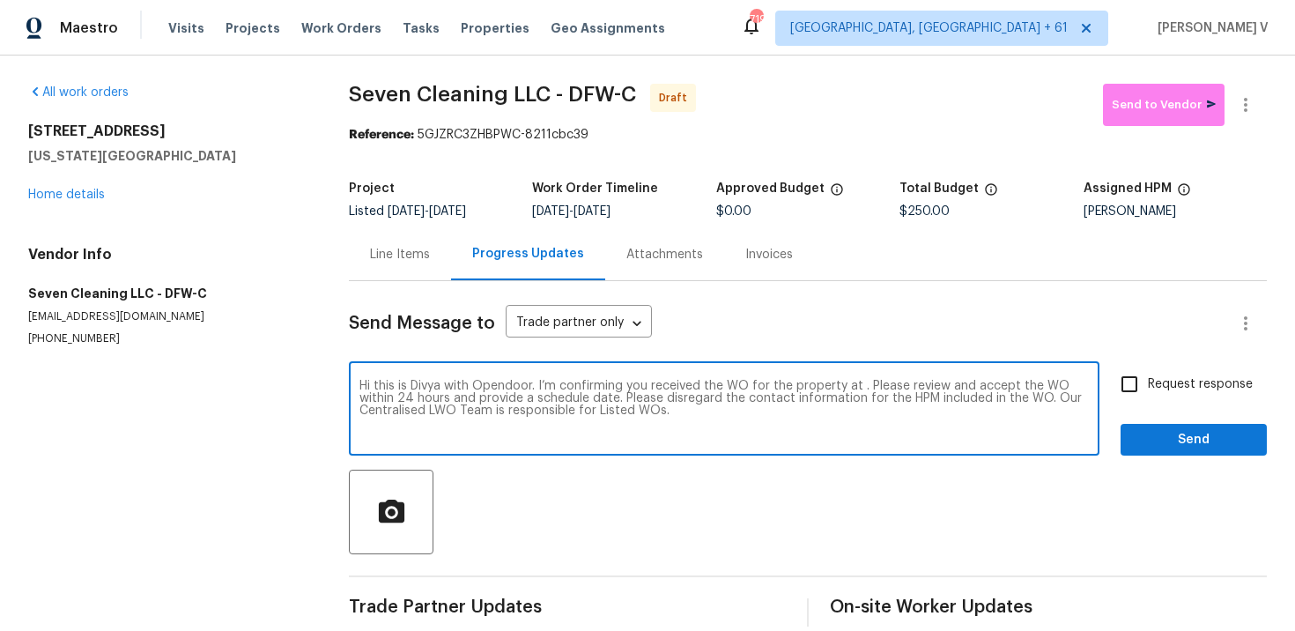
click at [857, 381] on textarea "Hi this is Divya with Opendoor. I’m confirming you received the WO for the prop…" at bounding box center [723, 411] width 729 height 62
paste textarea "[STREET_ADDRESS][US_STATE]"
type textarea "Hi this is Divya with Opendoor. I’m confirming you received the WO for the prop…"
click at [1158, 365] on div "Send Message to Trade partner only Trade partner only ​ Hi this is [PERSON_NAME…" at bounding box center [808, 453] width 918 height 345
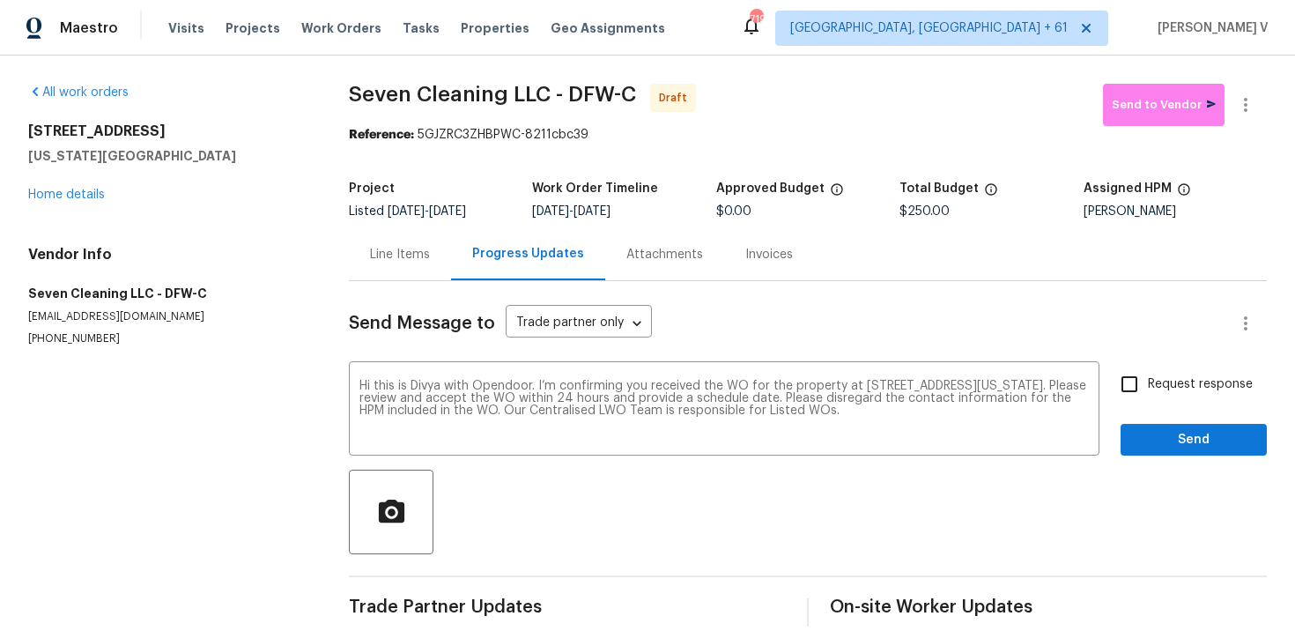
click at [1162, 381] on span "Request response" at bounding box center [1200, 384] width 105 height 18
click at [1148, 381] on input "Request response" at bounding box center [1129, 384] width 37 height 37
checkbox input "true"
click at [1181, 430] on span "Send" at bounding box center [1193, 440] width 118 height 22
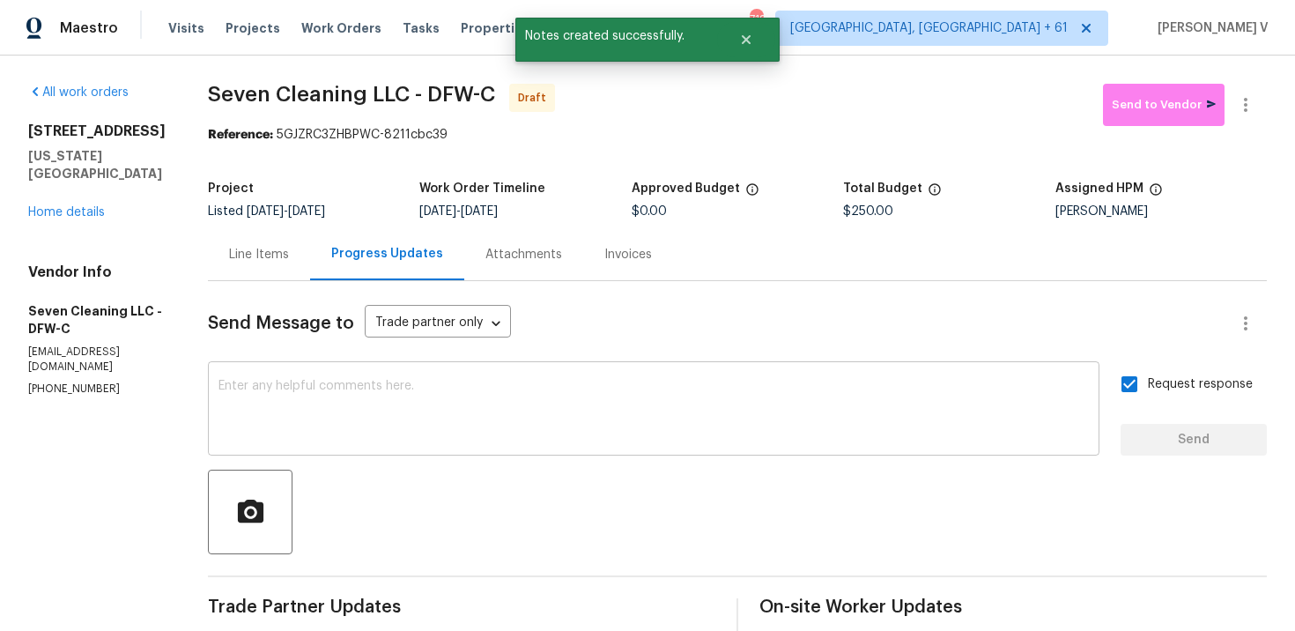
click at [341, 415] on textarea at bounding box center [653, 411] width 870 height 62
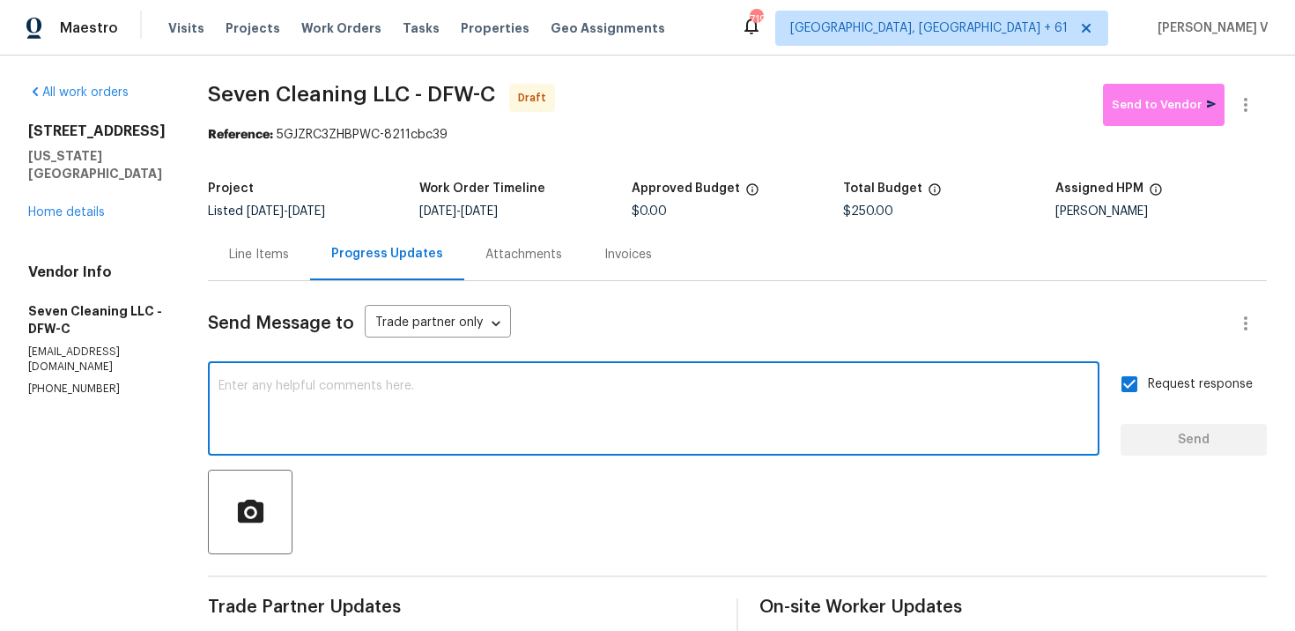
paste textarea "Attention All Work Orders must include before-photos (both close-up and wide-an…"
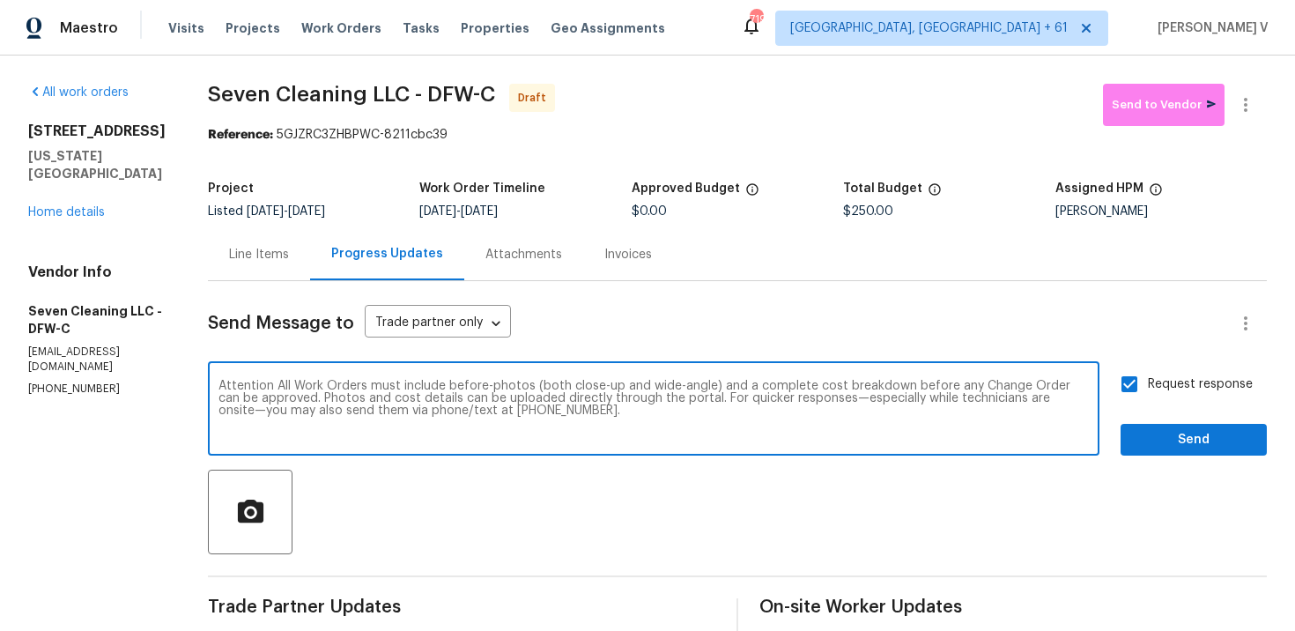
type textarea "Attention All Work Orders must include before-photos (both close-up and wide-an…"
click at [1172, 417] on div "Request response Send" at bounding box center [1193, 411] width 146 height 90
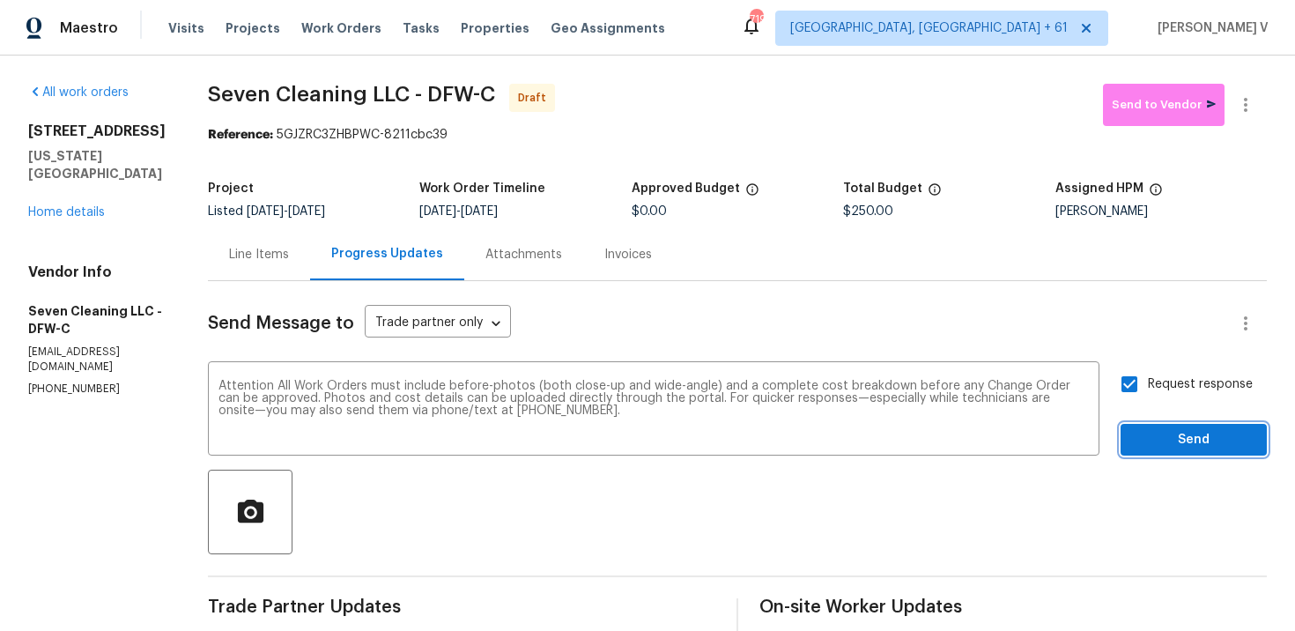
click at [1171, 436] on span "Send" at bounding box center [1193, 440] width 118 height 22
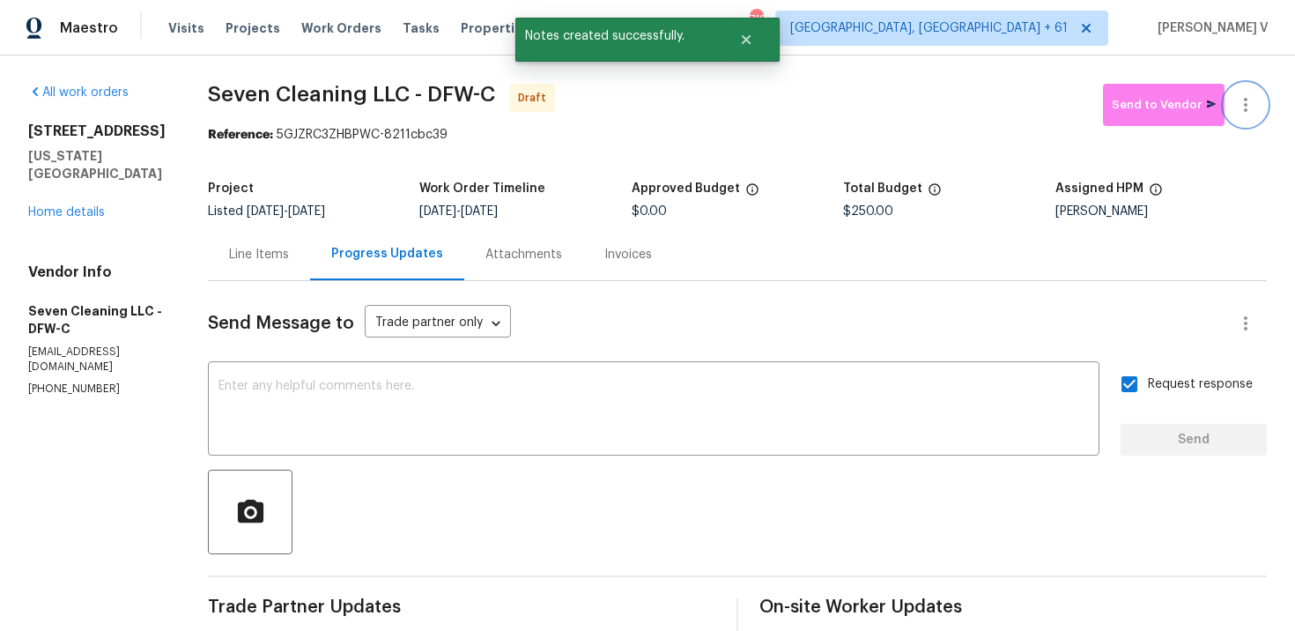
click at [1263, 113] on button "button" at bounding box center [1245, 105] width 42 height 42
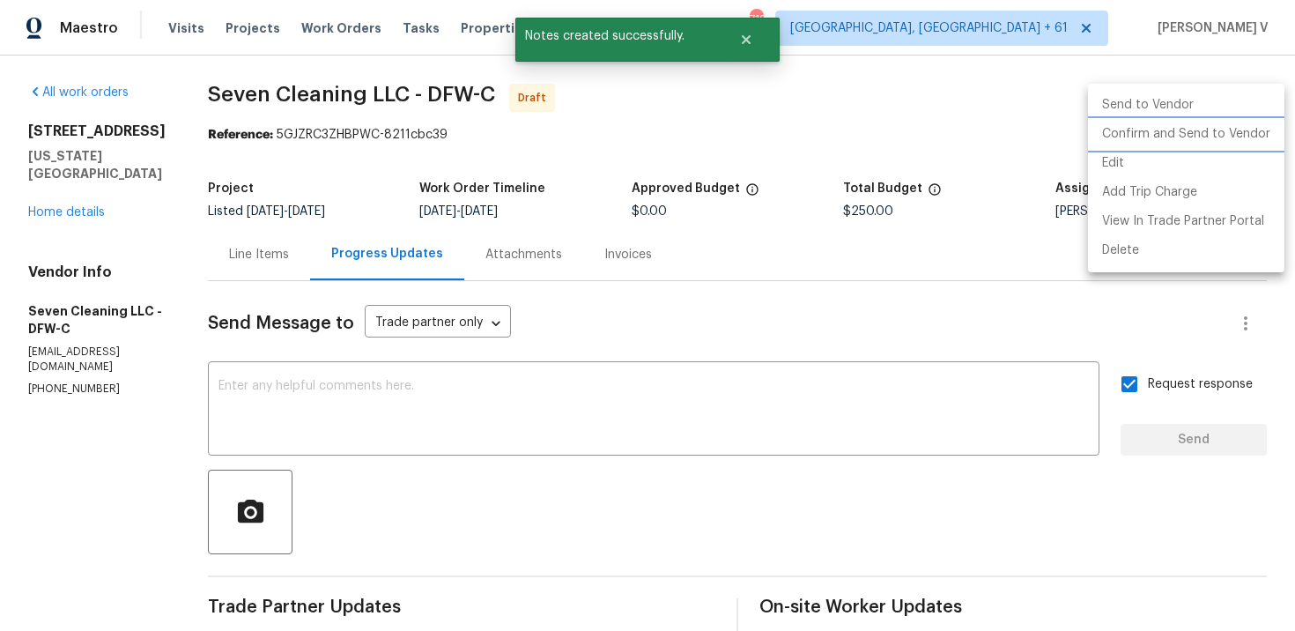
click at [1192, 131] on li "Confirm and Send to Vendor" at bounding box center [1186, 134] width 196 height 29
click at [351, 81] on div at bounding box center [647, 315] width 1295 height 631
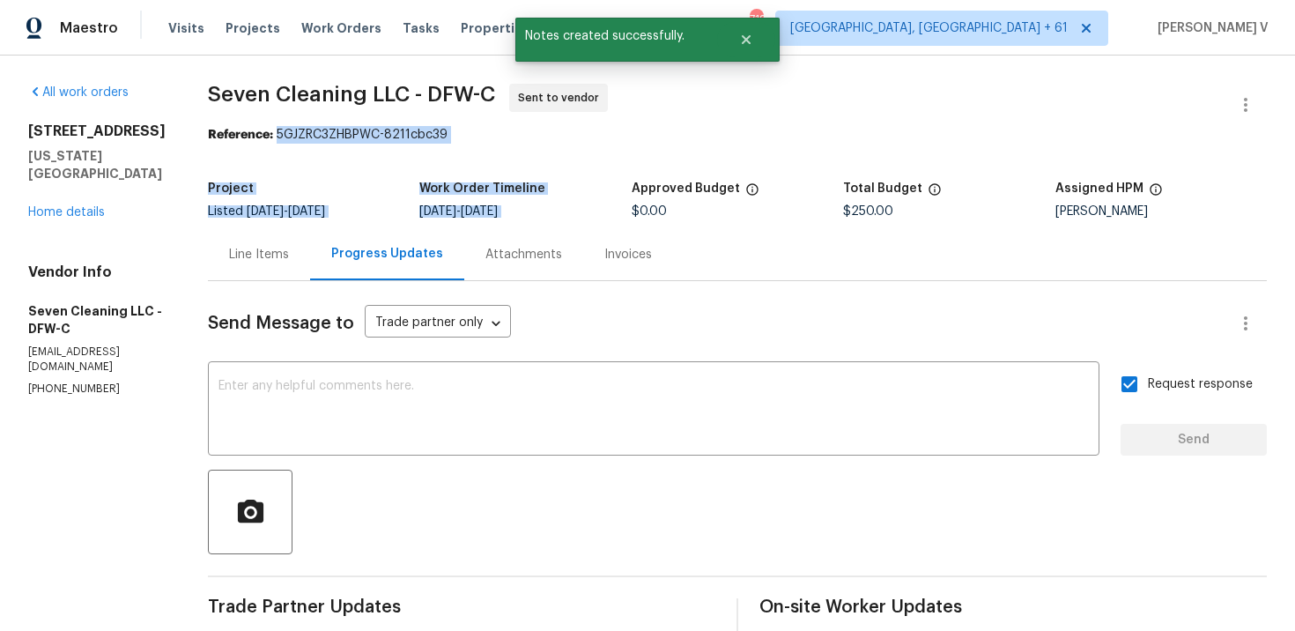
drag, startPoint x: 293, startPoint y: 133, endPoint x: 722, endPoint y: 169, distance: 430.5
click at [722, 169] on section "Seven Cleaning LLC - DFW-C Sent to vendor Reference: 5GJZRC3ZHBPWC-8211cbc39 Pr…" at bounding box center [737, 485] width 1059 height 803
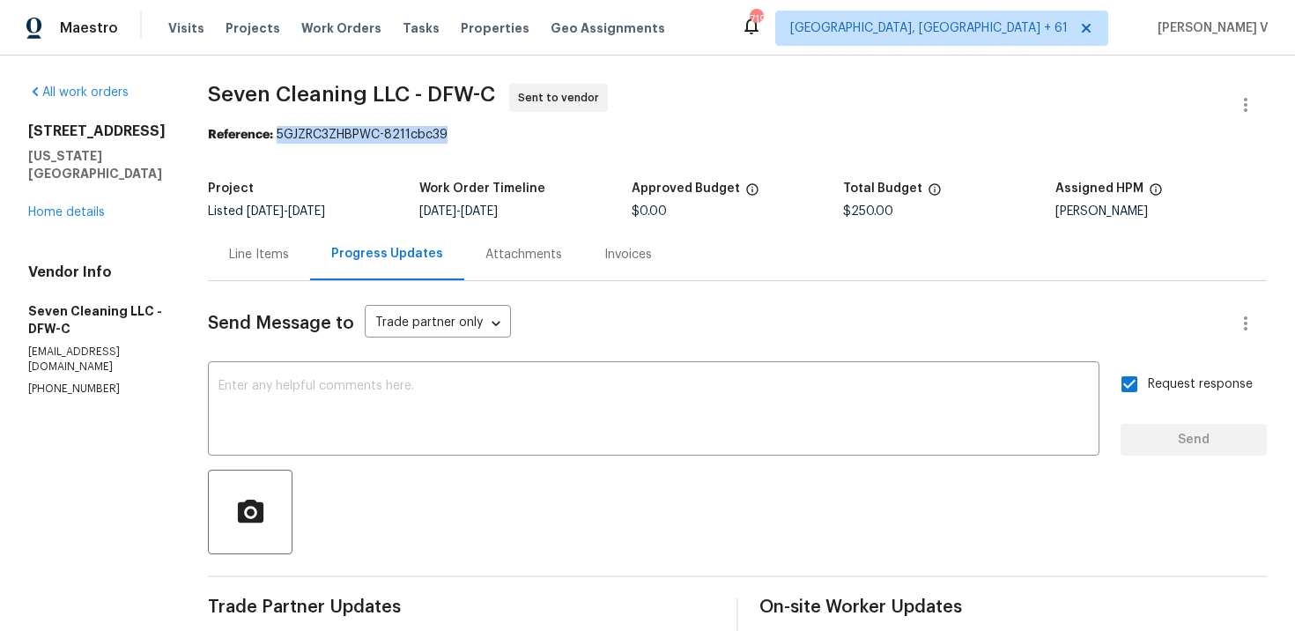
drag, startPoint x: 294, startPoint y: 137, endPoint x: 470, endPoint y: 135, distance: 176.2
click at [470, 135] on div "Reference: 5GJZRC3ZHBPWC-8211cbc39" at bounding box center [737, 135] width 1059 height 18
copy div "5GJZRC3ZHBPWC-8211cbc39"
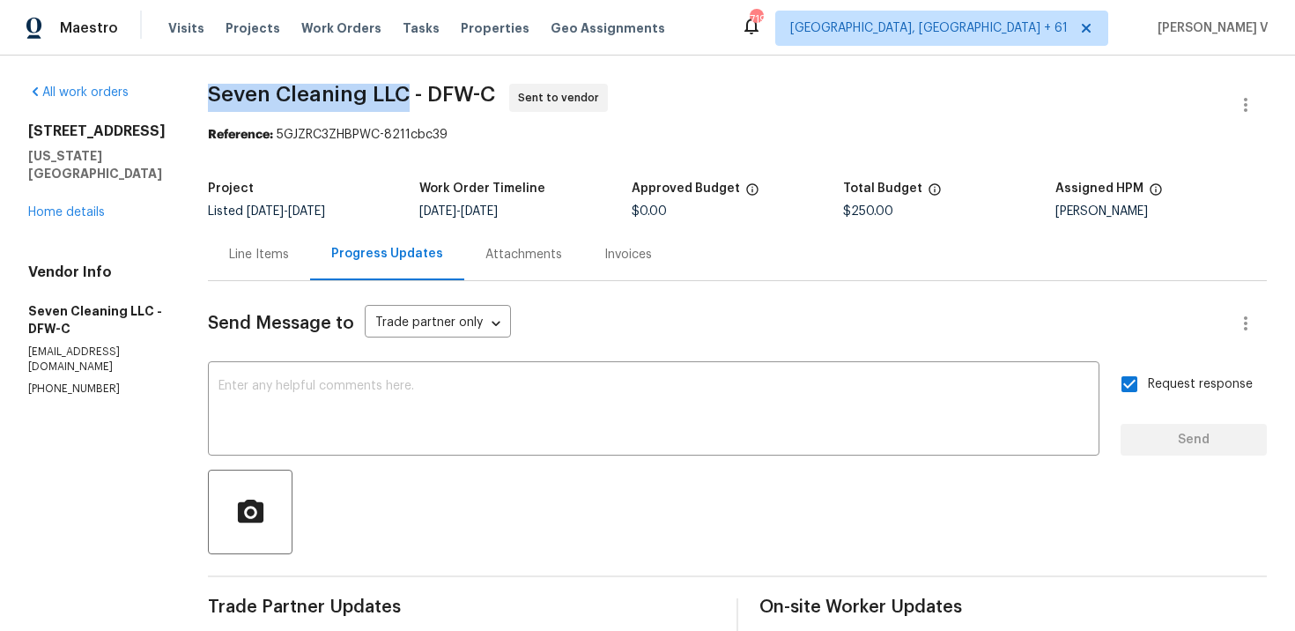
drag, startPoint x: 213, startPoint y: 92, endPoint x: 423, endPoint y: 97, distance: 209.7
click at [423, 97] on div "All work orders [STREET_ADDRESS][US_STATE] Home details Vendor Info Seven Clean…" at bounding box center [647, 485] width 1295 height 860
copy span "Seven Cleaning LLC"
click at [48, 206] on link "Home details" at bounding box center [66, 212] width 77 height 12
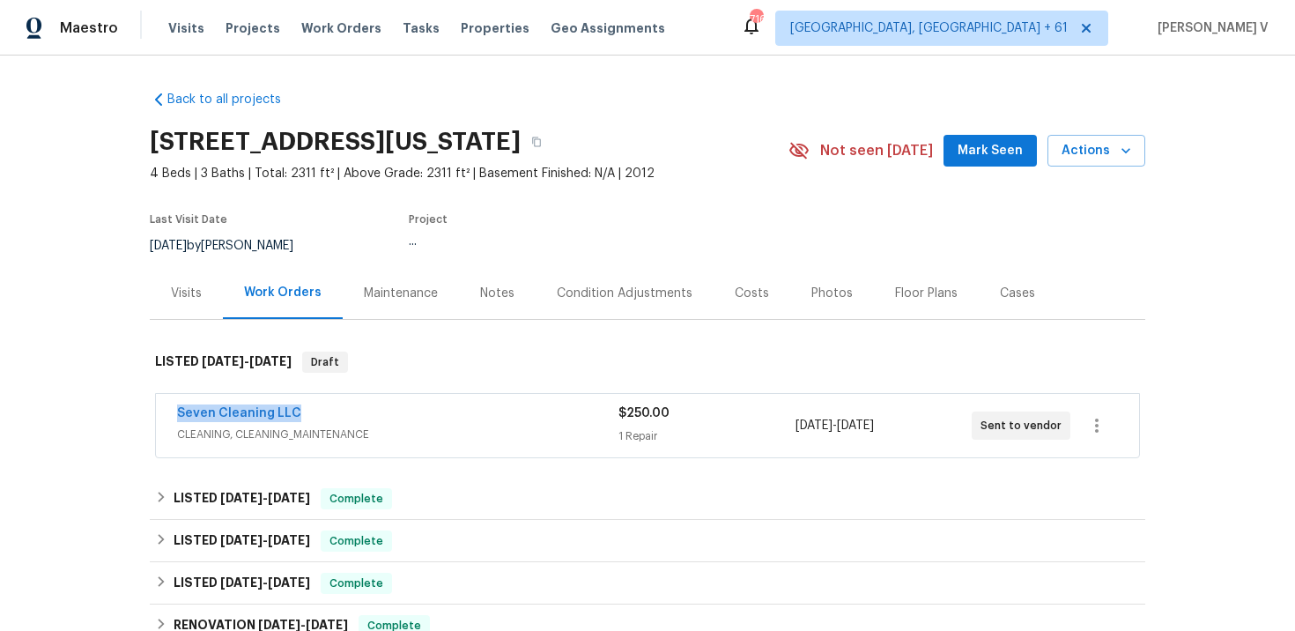
drag, startPoint x: 161, startPoint y: 411, endPoint x: 484, endPoint y: 410, distance: 322.4
click at [484, 411] on div "Seven Cleaning LLC CLEANING, CLEANING_MAINTENANCE $250.00 1 Repair [DATE] - [DA…" at bounding box center [647, 425] width 983 height 63
copy link "Seven Cleaning LLC"
